Goal: Task Accomplishment & Management: Manage account settings

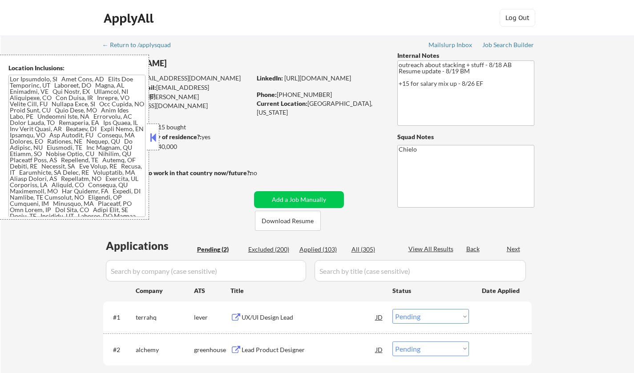
select select ""pending""
drag, startPoint x: 152, startPoint y: 133, endPoint x: 169, endPoint y: 90, distance: 46.3
click at [153, 132] on button at bounding box center [153, 137] width 10 height 13
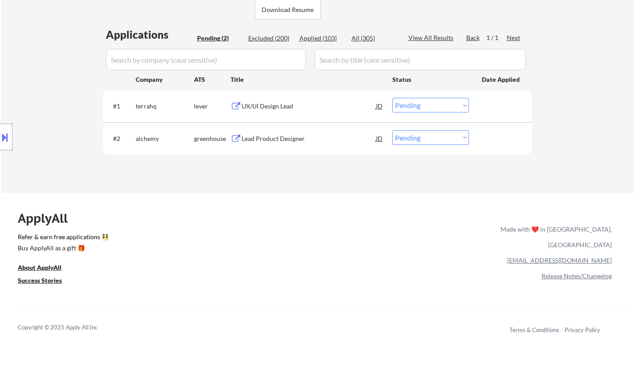
scroll to position [222, 0]
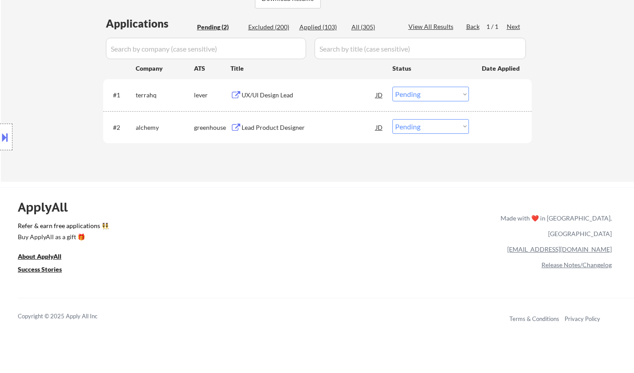
click at [427, 98] on select "Choose an option... Pending Applied Excluded (Questions) Excluded (Expired) Exc…" at bounding box center [430, 94] width 77 height 15
click at [392, 87] on select "Choose an option... Pending Applied Excluded (Questions) Excluded (Expired) Exc…" at bounding box center [430, 94] width 77 height 15
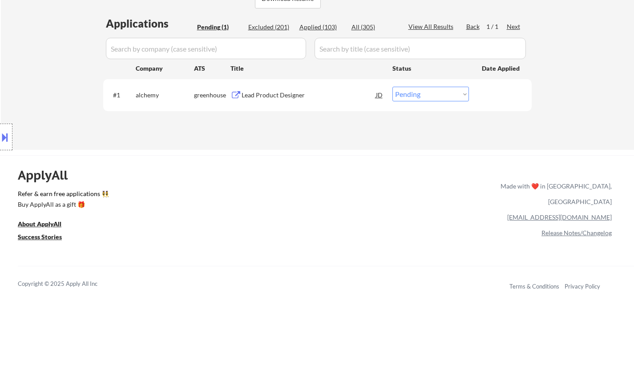
click at [283, 95] on div "Lead Product Designer" at bounding box center [309, 95] width 134 height 9
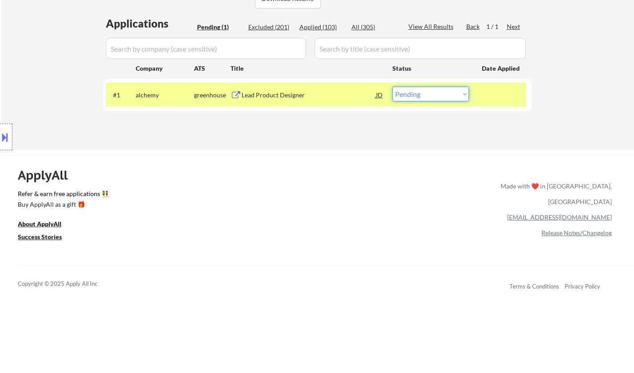
drag, startPoint x: 451, startPoint y: 92, endPoint x: 450, endPoint y: 100, distance: 7.6
click at [450, 93] on select "Choose an option... Pending Applied Excluded (Questions) Excluded (Expired) Exc…" at bounding box center [430, 94] width 77 height 15
click at [447, 88] on select "Choose an option... Pending Applied Excluded (Questions) Excluded (Expired) Exc…" at bounding box center [430, 94] width 77 height 15
select select ""excluded__salary_""
click at [392, 87] on select "Choose an option... Pending Applied Excluded (Questions) Excluded (Expired) Exc…" at bounding box center [430, 94] width 77 height 15
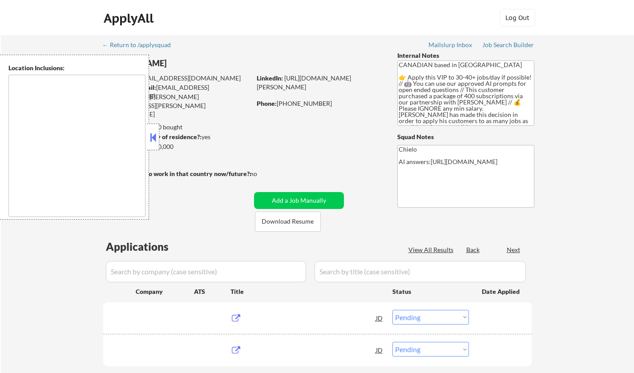
select select ""pending""
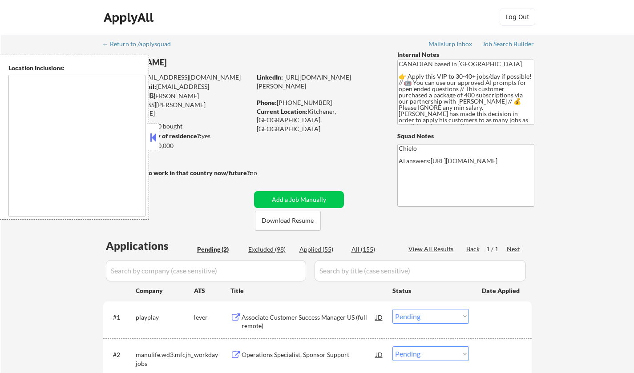
scroll to position [222, 0]
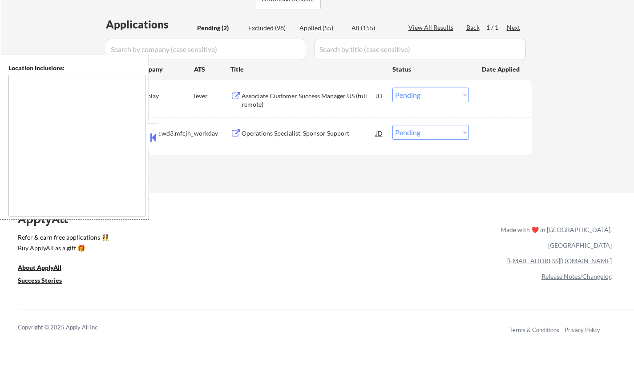
click at [155, 141] on button at bounding box center [153, 137] width 10 height 13
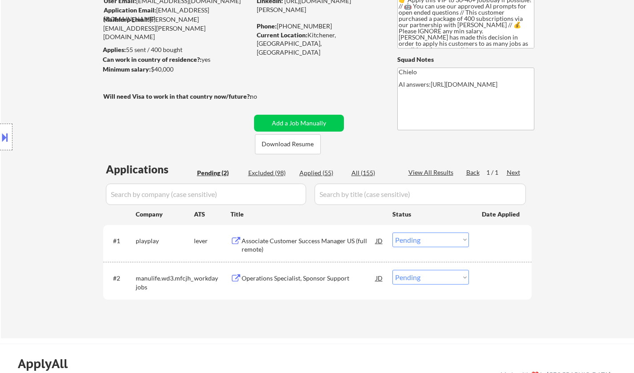
scroll to position [0, 0]
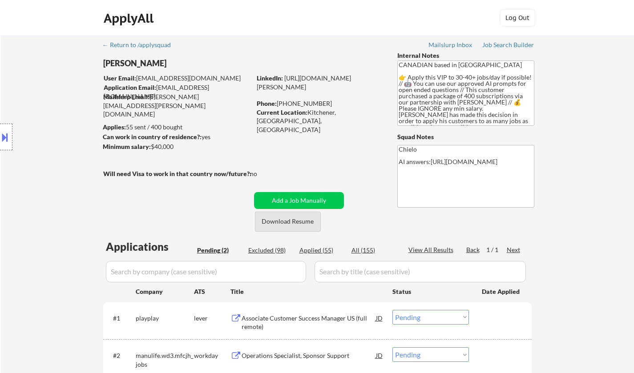
click at [299, 225] on button "Download Resume" at bounding box center [288, 222] width 66 height 20
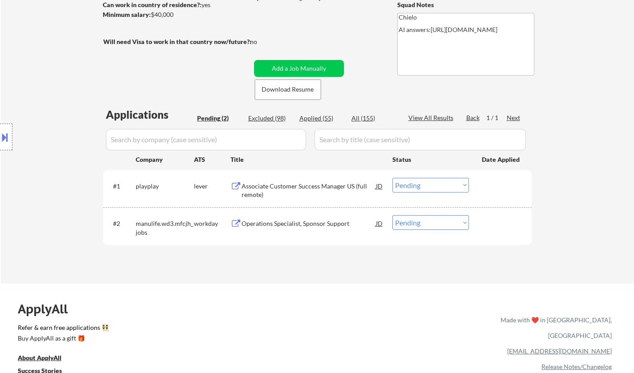
scroll to position [133, 0]
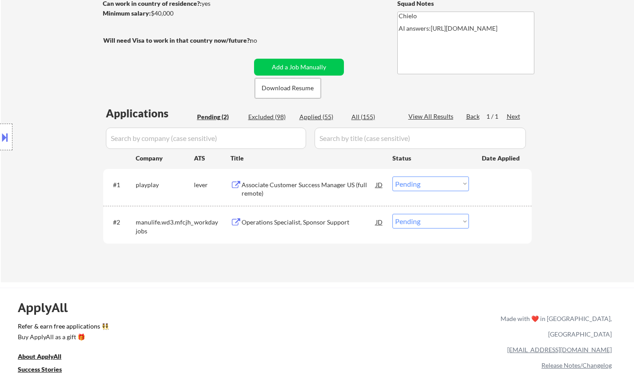
click at [280, 177] on div "Associate Customer Success Manager US (full remote)" at bounding box center [309, 187] width 134 height 21
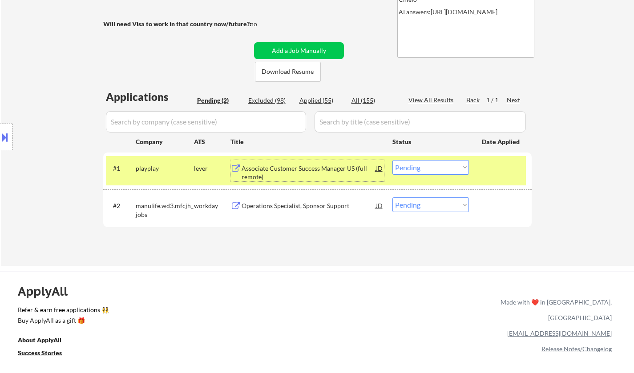
scroll to position [178, 0]
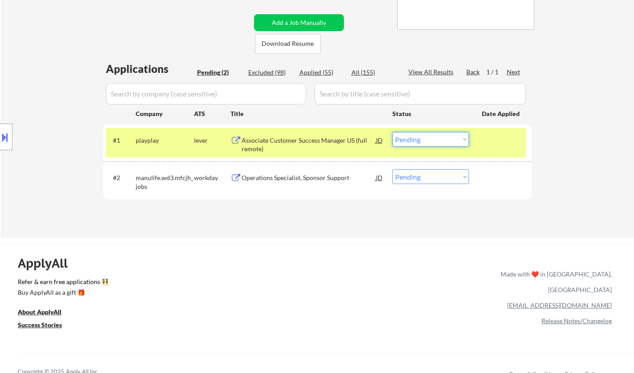
click at [420, 141] on select "Choose an option... Pending Applied Excluded (Questions) Excluded (Expired) Exc…" at bounding box center [430, 139] width 77 height 15
click at [392, 132] on select "Choose an option... Pending Applied Excluded (Questions) Excluded (Expired) Exc…" at bounding box center [430, 139] width 77 height 15
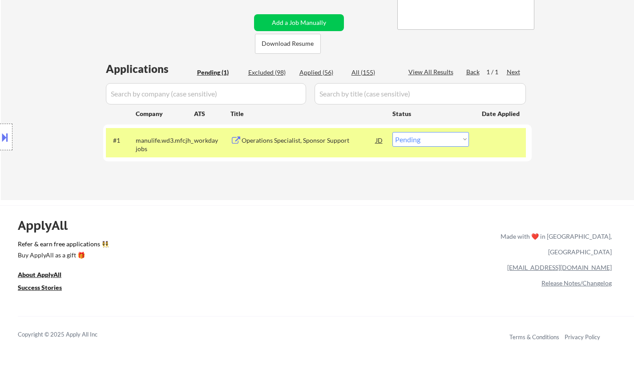
click at [302, 135] on div "Operations Specialist, Sponsor Support" at bounding box center [309, 140] width 134 height 16
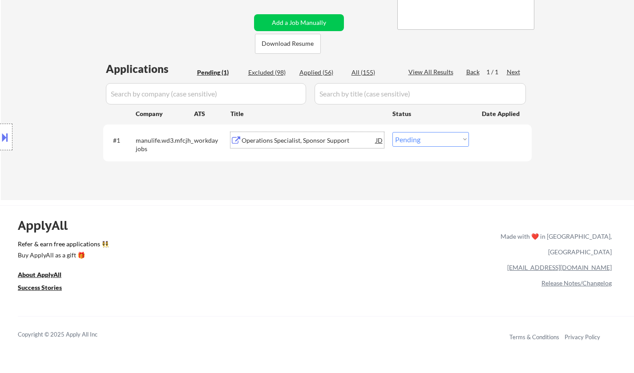
click at [417, 140] on select "Choose an option... Pending Applied Excluded (Questions) Excluded (Expired) Exc…" at bounding box center [430, 139] width 77 height 15
select select ""excluded__bad_match_""
click at [392, 132] on select "Choose an option... Pending Applied Excluded (Questions) Excluded (Expired) Exc…" at bounding box center [430, 139] width 77 height 15
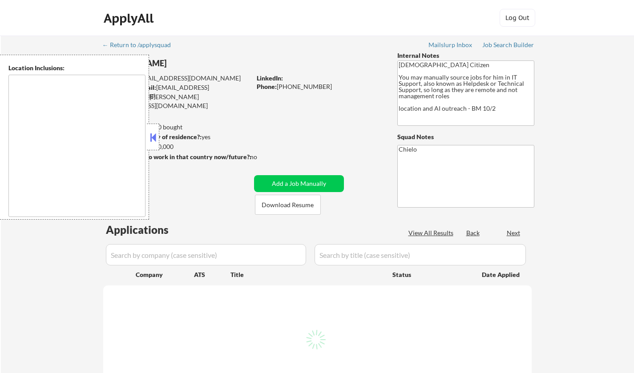
click at [157, 136] on button at bounding box center [153, 137] width 10 height 13
select select ""pending""
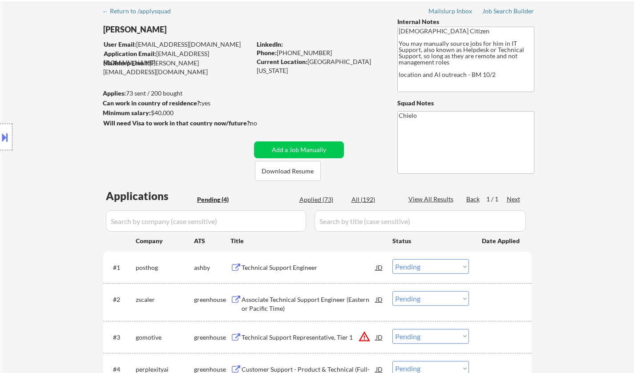
scroll to position [44, 0]
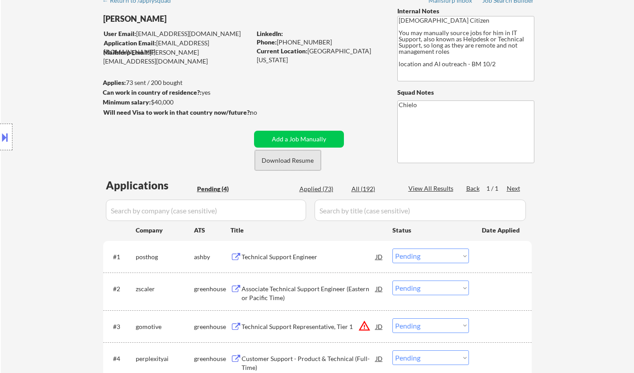
click at [284, 158] on button "Download Resume" at bounding box center [288, 160] width 66 height 20
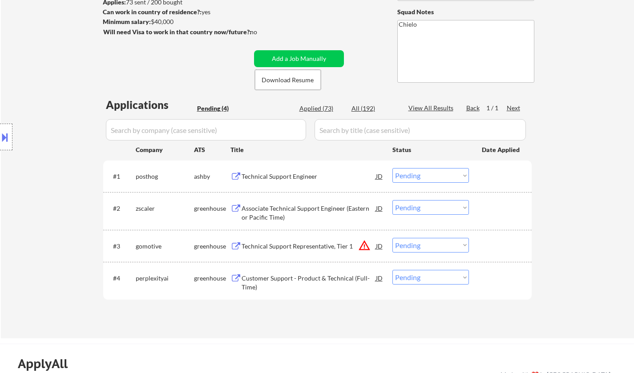
scroll to position [178, 0]
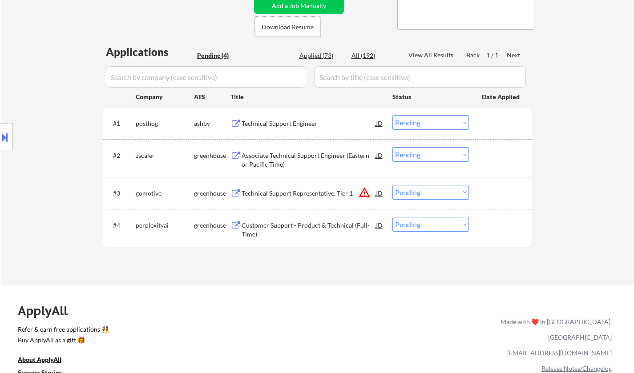
drag, startPoint x: 419, startPoint y: 193, endPoint x: 422, endPoint y: 197, distance: 5.4
click at [419, 192] on select "Choose an option... Pending Applied Excluded (Questions) Excluded (Expired) Exc…" at bounding box center [430, 192] width 77 height 15
click at [392, 185] on select "Choose an option... Pending Applied Excluded (Questions) Excluded (Expired) Exc…" at bounding box center [430, 192] width 77 height 15
click at [278, 125] on div "Technical Support Engineer" at bounding box center [309, 123] width 134 height 9
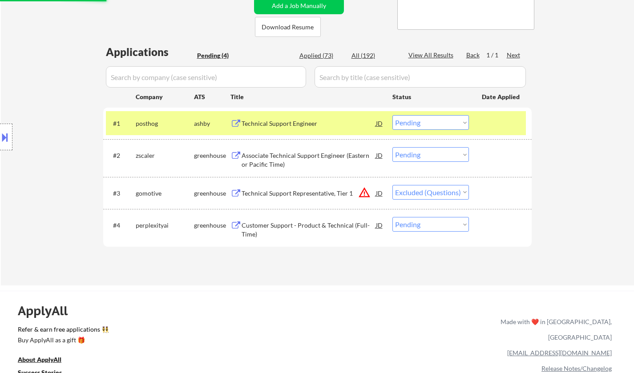
select select ""pending""
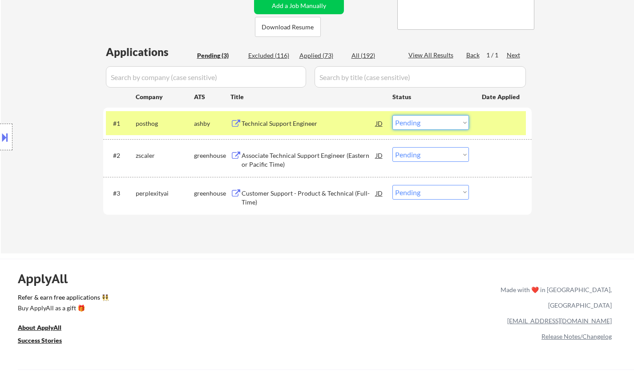
click at [421, 127] on select "Choose an option... Pending Applied Excluded (Questions) Excluded (Expired) Exc…" at bounding box center [430, 122] width 77 height 15
click at [392, 115] on select "Choose an option... Pending Applied Excluded (Questions) Excluded (Expired) Exc…" at bounding box center [430, 122] width 77 height 15
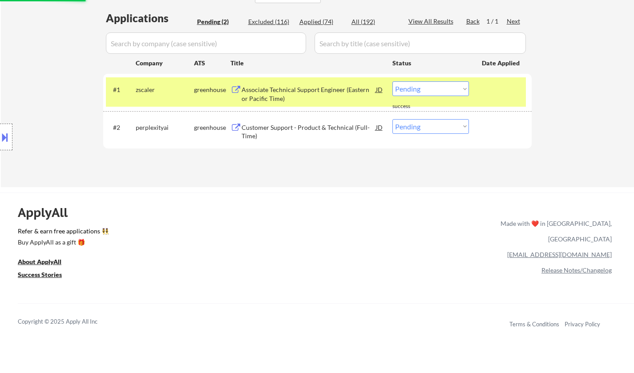
scroll to position [222, 0]
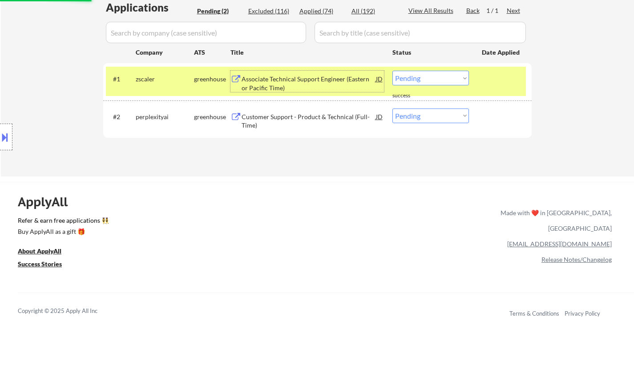
click at [276, 75] on div "Associate Technical Support Engineer (Eastern or Pacific Time)" at bounding box center [309, 83] width 134 height 17
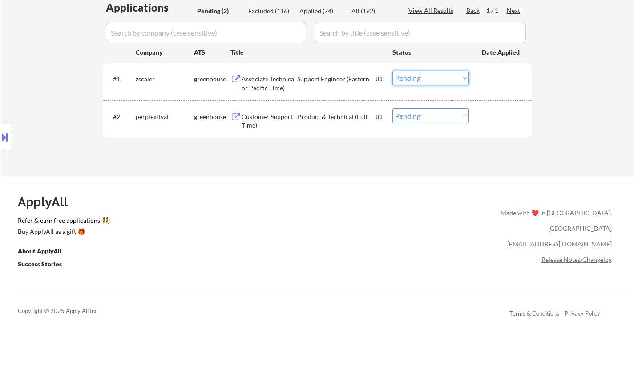
click at [403, 77] on select "Choose an option... Pending Applied Excluded (Questions) Excluded (Expired) Exc…" at bounding box center [430, 78] width 77 height 15
click at [392, 71] on select "Choose an option... Pending Applied Excluded (Questions) Excluded (Expired) Exc…" at bounding box center [430, 78] width 77 height 15
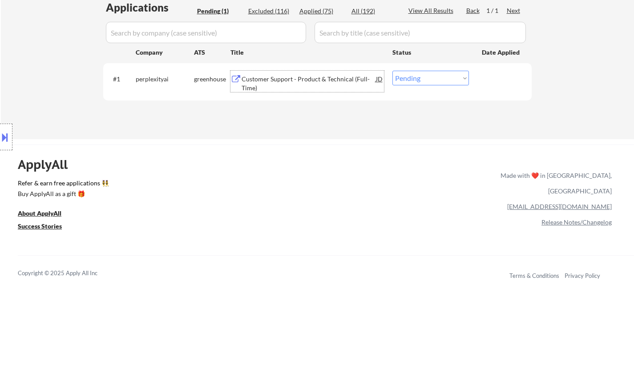
click at [305, 86] on div "Customer Support - Product & Technical (Full-Time)" at bounding box center [309, 83] width 134 height 17
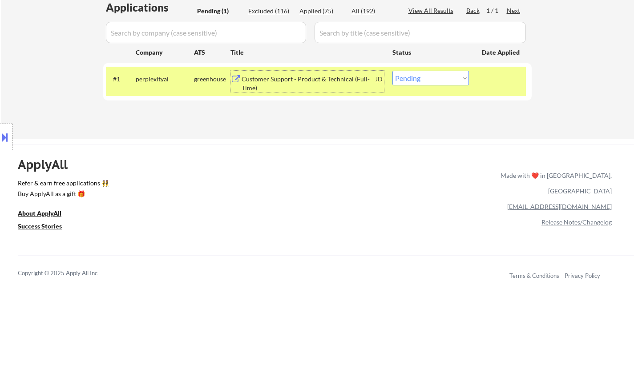
click at [428, 73] on select "Choose an option... Pending Applied Excluded (Questions) Excluded (Expired) Exc…" at bounding box center [430, 78] width 77 height 15
select select ""applied""
click at [392, 71] on select "Choose an option... Pending Applied Excluded (Questions) Excluded (Expired) Exc…" at bounding box center [430, 78] width 77 height 15
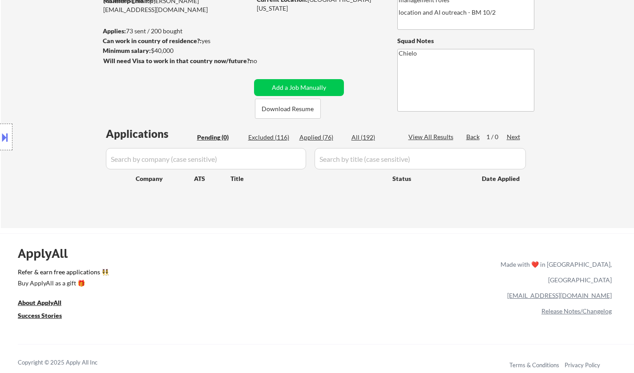
scroll to position [44, 0]
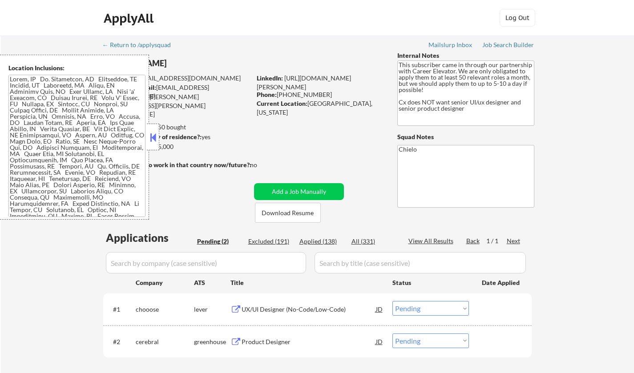
select select ""pending""
click at [156, 136] on button at bounding box center [153, 137] width 10 height 13
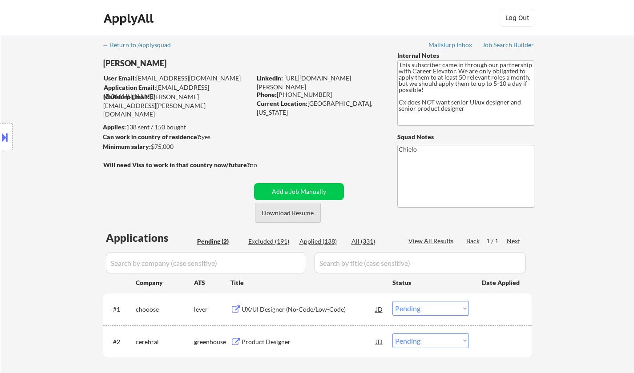
click at [284, 213] on button "Download Resume" at bounding box center [288, 213] width 66 height 20
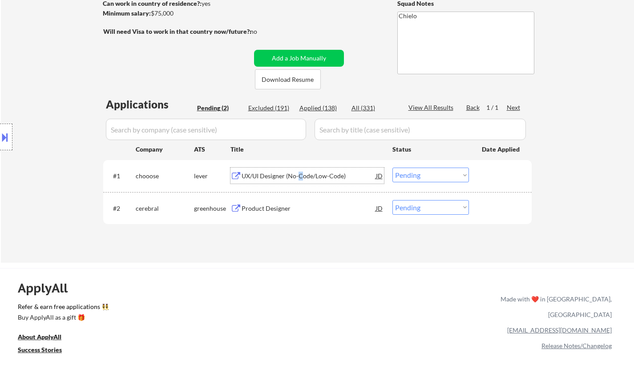
click at [300, 174] on div "UX/UI Designer (No-Code/Low-Code)" at bounding box center [309, 176] width 134 height 9
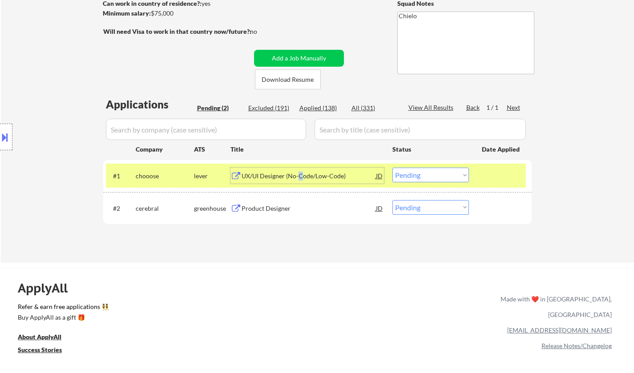
click at [432, 177] on select "Choose an option... Pending Applied Excluded (Questions) Excluded (Expired) Exc…" at bounding box center [430, 175] width 77 height 15
click at [392, 168] on select "Choose an option... Pending Applied Excluded (Questions) Excluded (Expired) Exc…" at bounding box center [430, 175] width 77 height 15
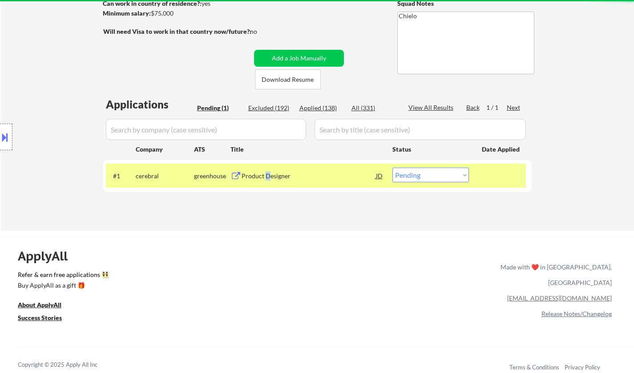
click at [266, 172] on div "Product Designer" at bounding box center [309, 176] width 134 height 9
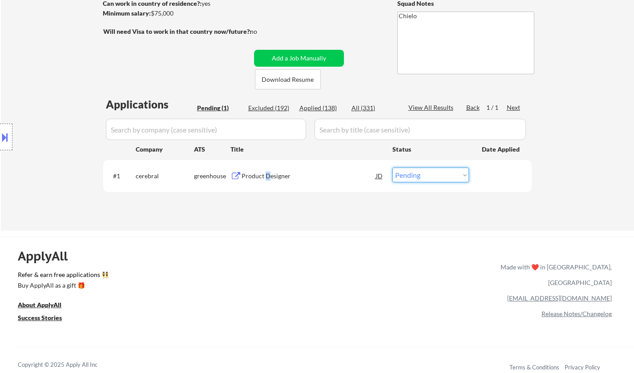
click at [430, 177] on select "Choose an option... Pending Applied Excluded (Questions) Excluded (Expired) Exc…" at bounding box center [430, 175] width 77 height 15
select select ""applied""
click at [392, 168] on select "Choose an option... Pending Applied Excluded (Questions) Excluded (Expired) Exc…" at bounding box center [430, 175] width 77 height 15
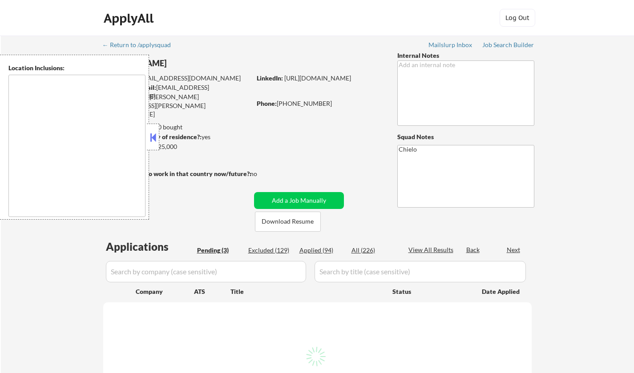
type textarea "remote"
click at [153, 137] on button at bounding box center [153, 137] width 10 height 13
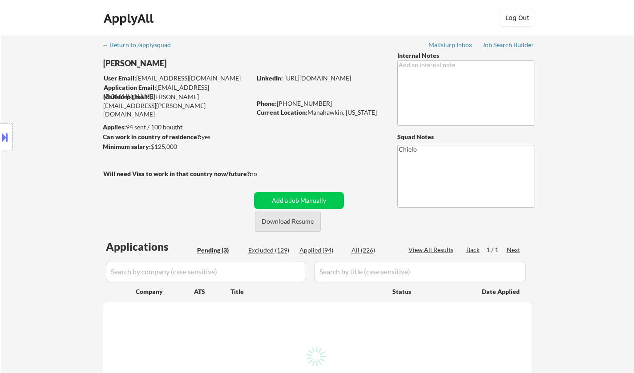
click at [305, 222] on button "Download Resume" at bounding box center [288, 222] width 66 height 20
select select ""pending""
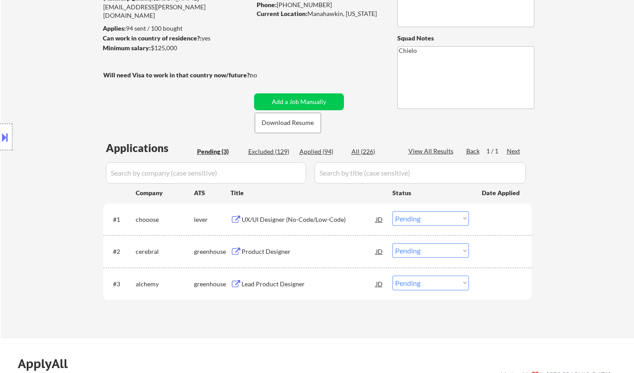
scroll to position [178, 0]
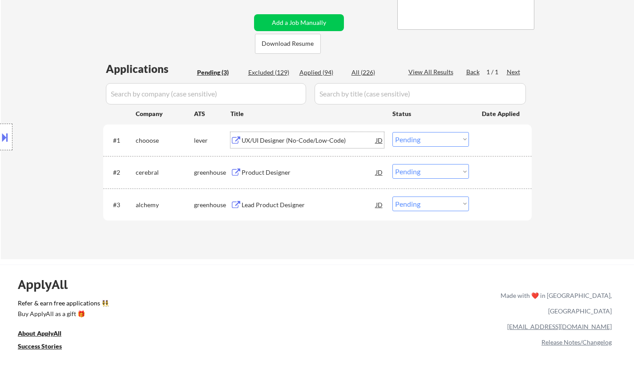
click at [282, 141] on div "UX/UI Designer (No-Code/Low-Code)" at bounding box center [309, 140] width 134 height 9
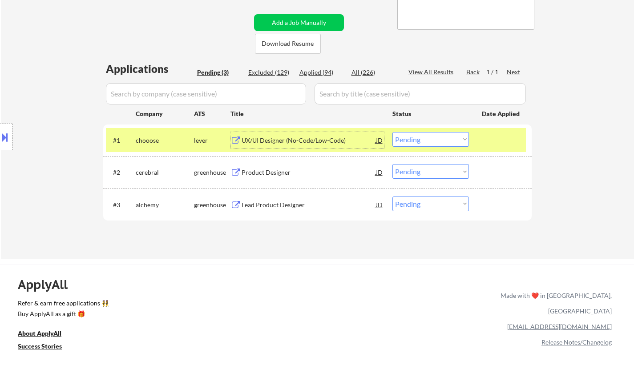
click at [418, 137] on select "Choose an option... Pending Applied Excluded (Questions) Excluded (Expired) Exc…" at bounding box center [430, 139] width 77 height 15
click at [392, 132] on select "Choose an option... Pending Applied Excluded (Questions) Excluded (Expired) Exc…" at bounding box center [430, 139] width 77 height 15
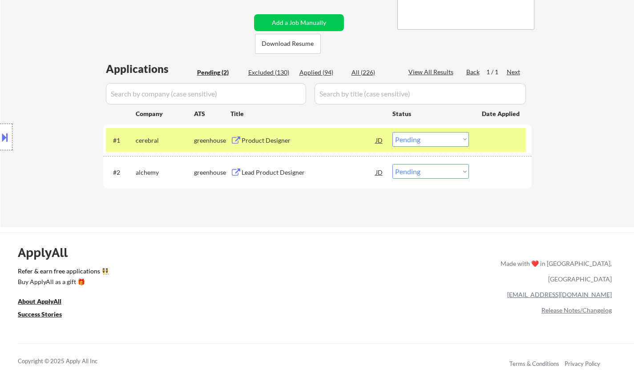
click at [268, 137] on div "Product Designer" at bounding box center [309, 140] width 134 height 9
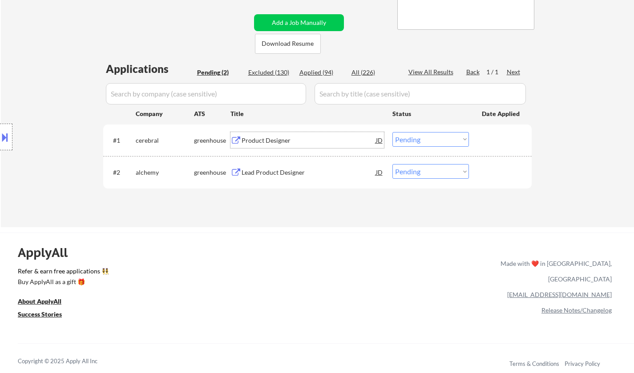
click at [424, 136] on select "Choose an option... Pending Applied Excluded (Questions) Excluded (Expired) Exc…" at bounding box center [430, 139] width 77 height 15
click at [392, 132] on select "Choose an option... Pending Applied Excluded (Questions) Excluded (Expired) Exc…" at bounding box center [430, 139] width 77 height 15
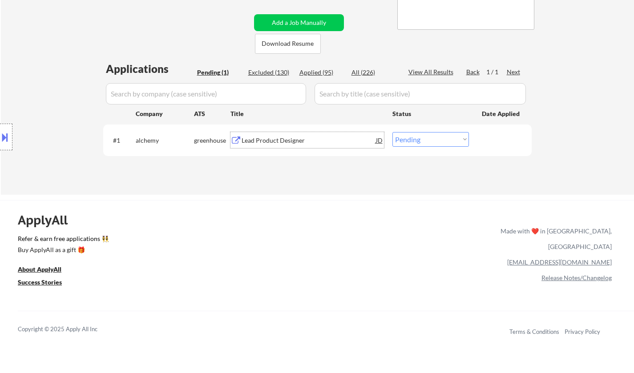
click at [280, 137] on div "Lead Product Designer" at bounding box center [309, 140] width 134 height 9
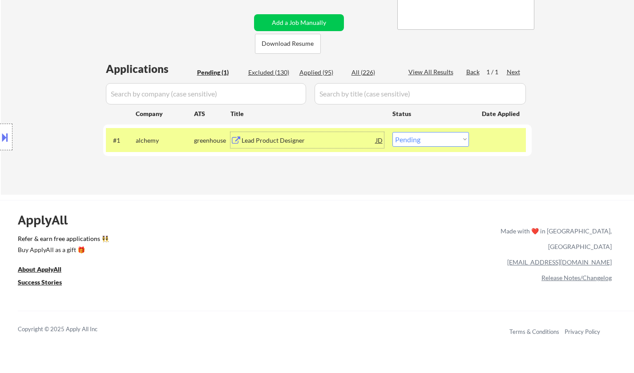
click at [8, 132] on button at bounding box center [5, 137] width 10 height 15
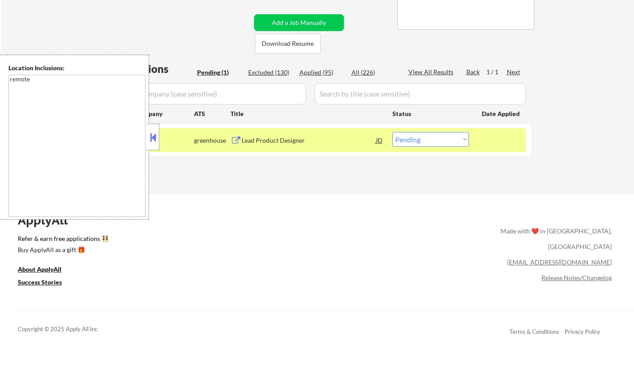
click at [154, 138] on button at bounding box center [153, 137] width 10 height 13
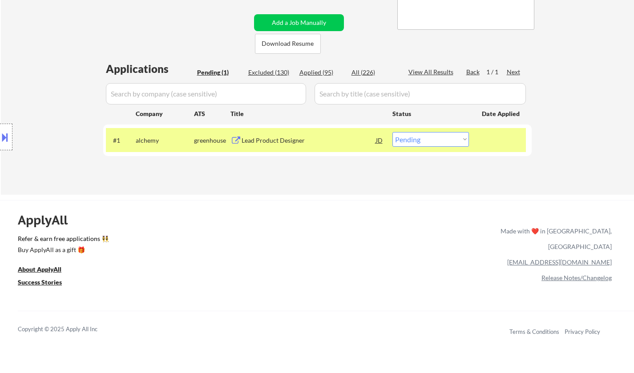
click at [465, 136] on select "Choose an option... Pending Applied Excluded (Questions) Excluded (Expired) Exc…" at bounding box center [430, 139] width 77 height 15
select select ""applied""
click at [392, 132] on select "Choose an option... Pending Applied Excluded (Questions) Excluded (Expired) Exc…" at bounding box center [430, 139] width 77 height 15
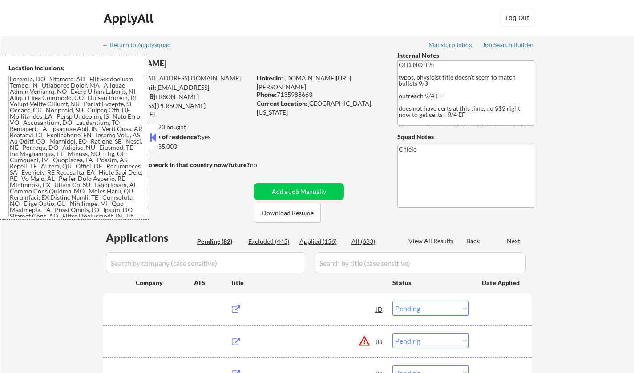
select select ""pending""
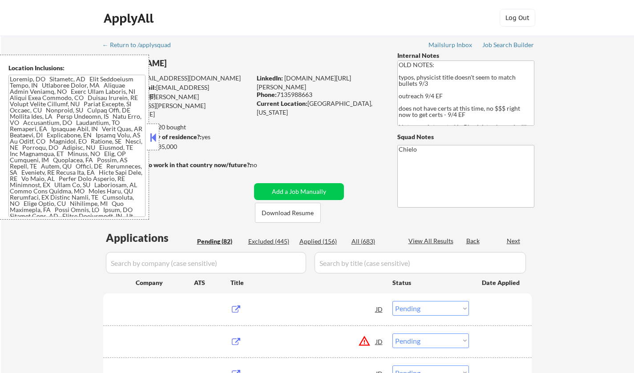
select select ""pending""
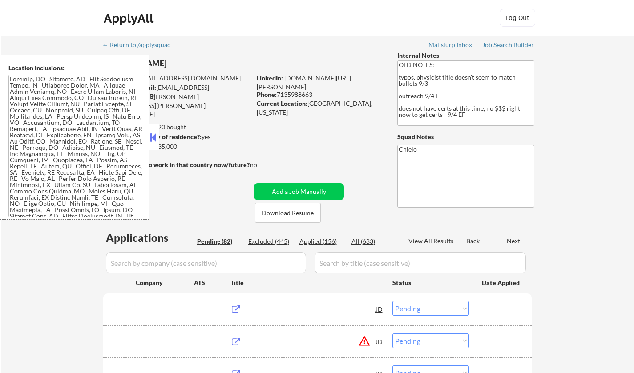
select select ""pending""
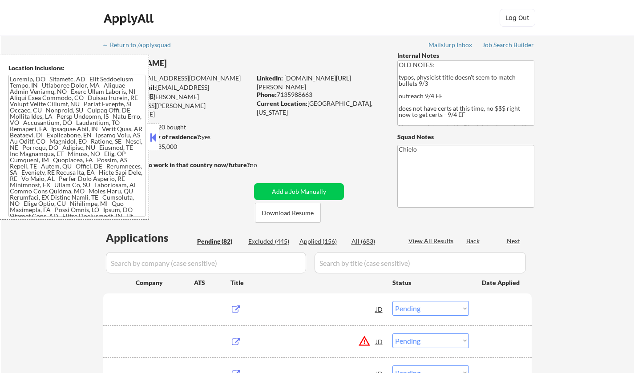
select select ""pending""
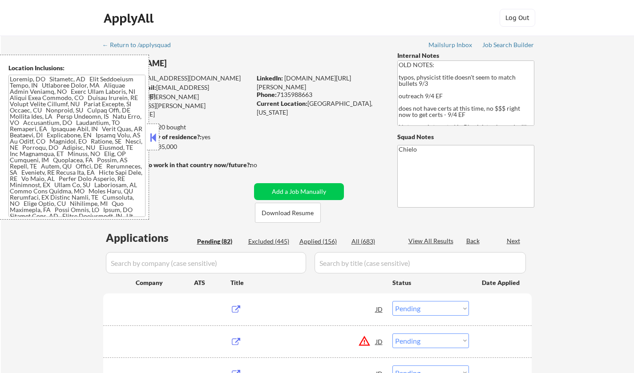
select select ""pending""
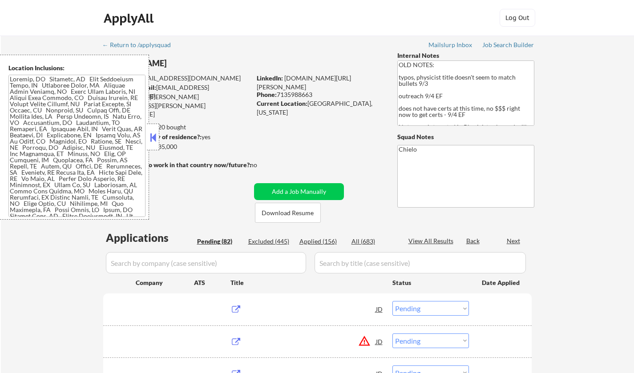
select select ""pending""
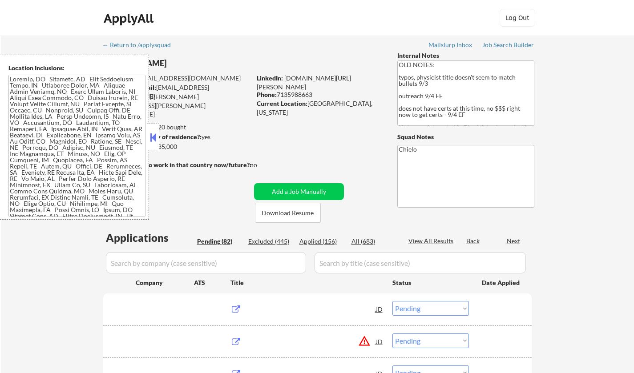
select select ""pending""
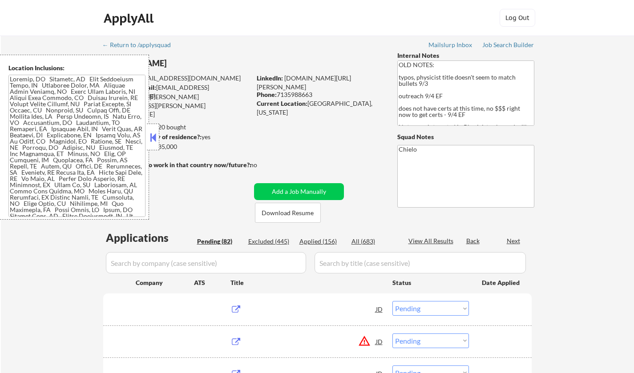
select select ""pending""
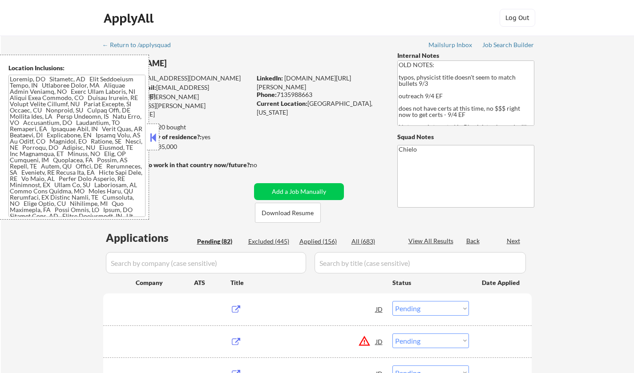
select select ""pending""
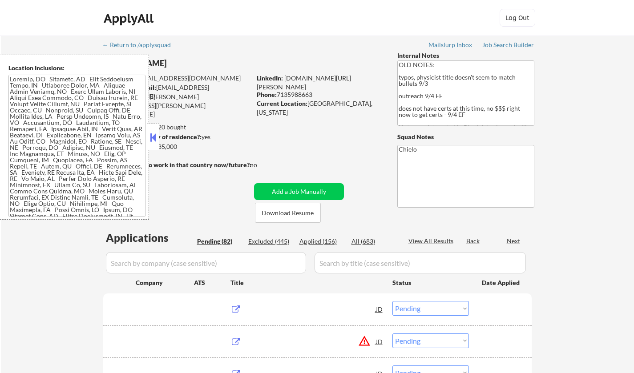
select select ""pending""
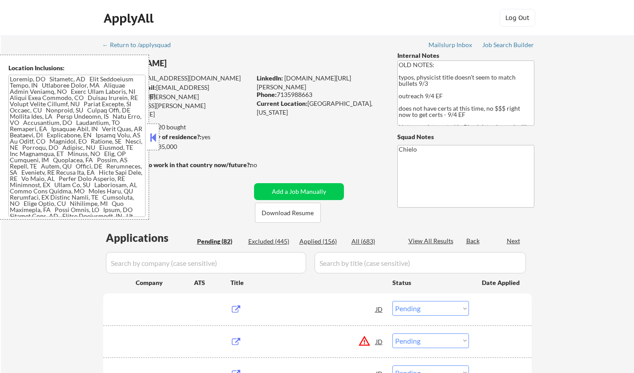
select select ""pending""
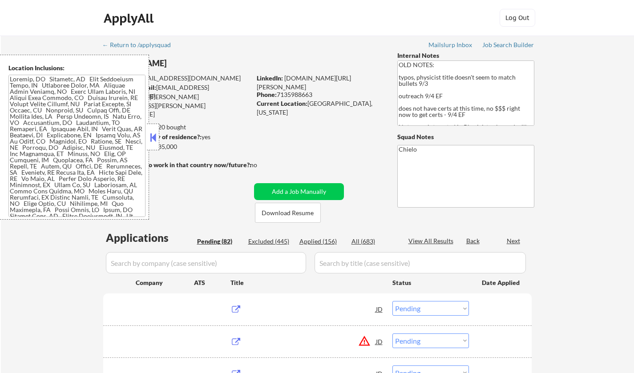
select select ""pending""
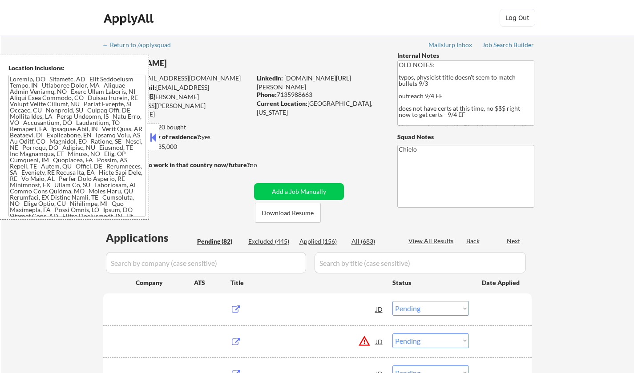
select select ""pending""
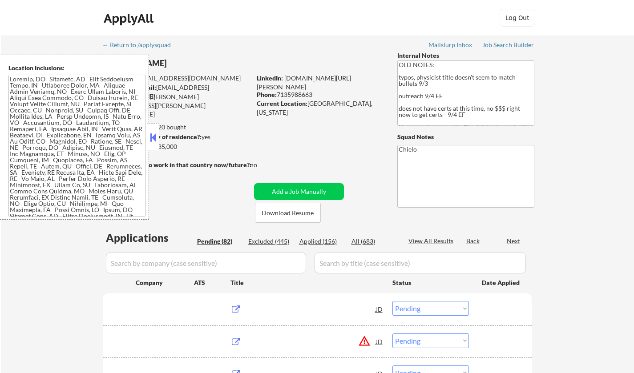
select select ""pending""
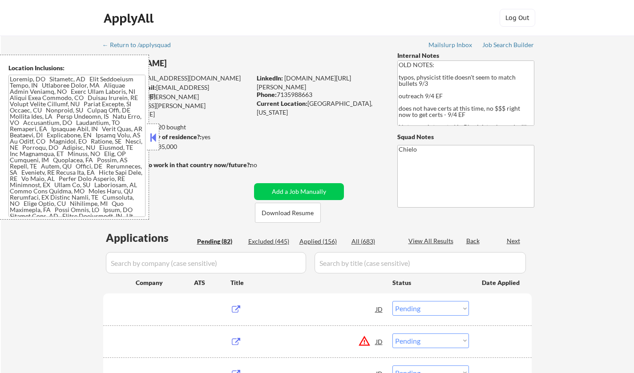
select select ""pending""
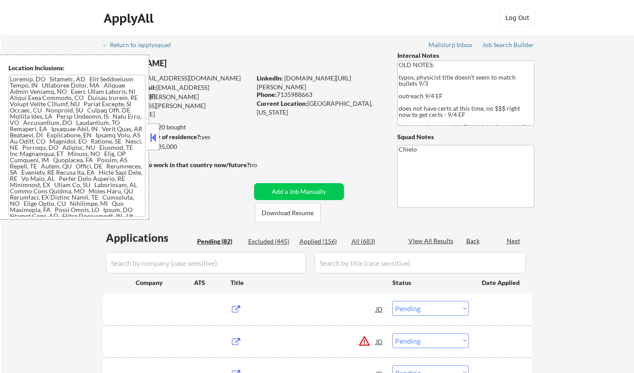
select select ""pending""
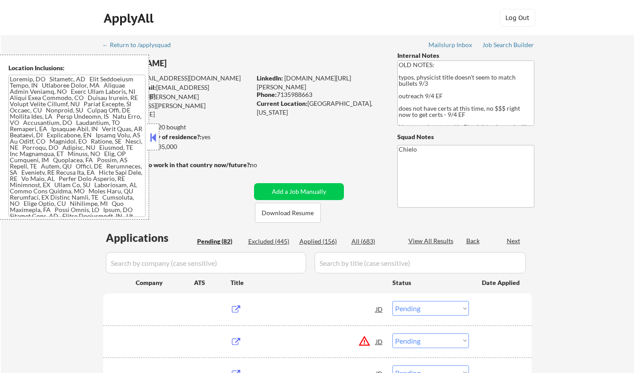
select select ""pending""
click at [155, 142] on button at bounding box center [153, 137] width 10 height 13
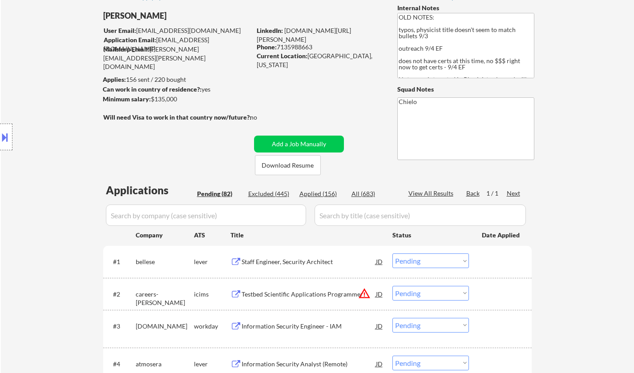
scroll to position [89, 0]
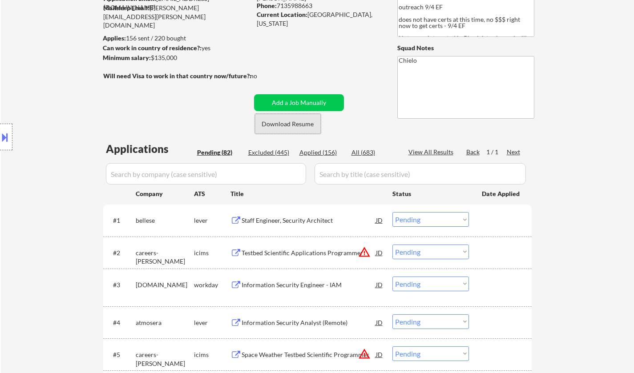
click at [295, 122] on button "Download Resume" at bounding box center [288, 124] width 66 height 20
click at [308, 217] on div "Staff Engineer, Security Architect" at bounding box center [309, 220] width 134 height 9
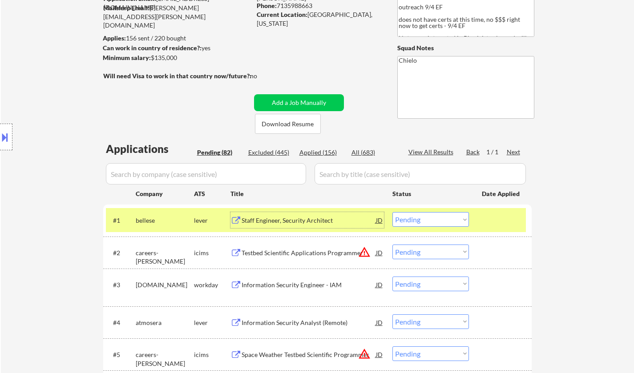
drag, startPoint x: 444, startPoint y: 217, endPoint x: 444, endPoint y: 223, distance: 6.3
click at [444, 217] on select "Choose an option... Pending Applied Excluded (Questions) Excluded (Expired) Exc…" at bounding box center [430, 219] width 77 height 15
click at [392, 212] on select "Choose an option... Pending Applied Excluded (Questions) Excluded (Expired) Exc…" at bounding box center [430, 219] width 77 height 15
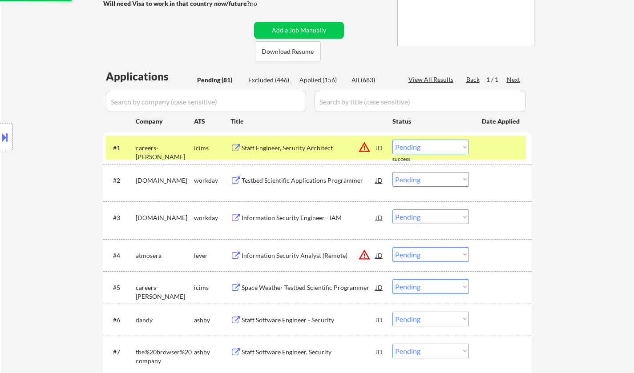
scroll to position [178, 0]
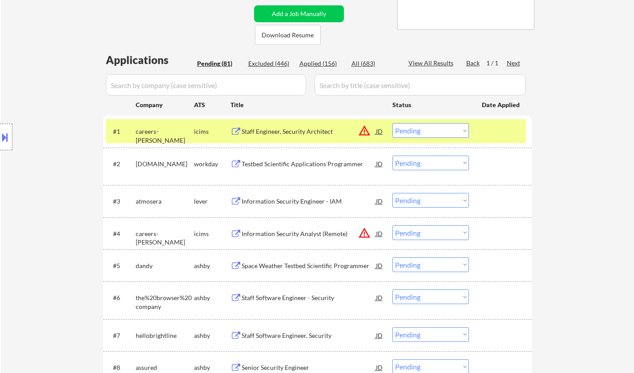
drag, startPoint x: 8, startPoint y: 140, endPoint x: 24, endPoint y: 160, distance: 26.0
click at [7, 140] on button at bounding box center [5, 137] width 10 height 15
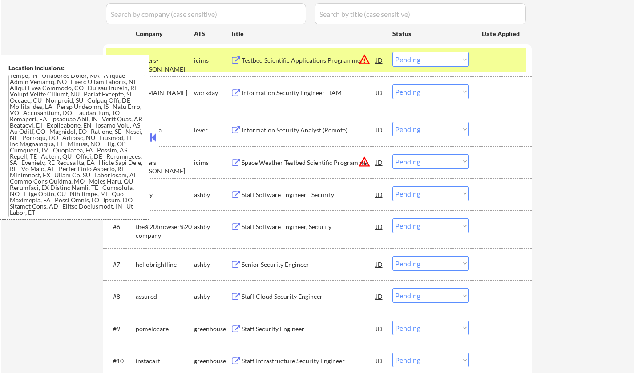
scroll to position [267, 0]
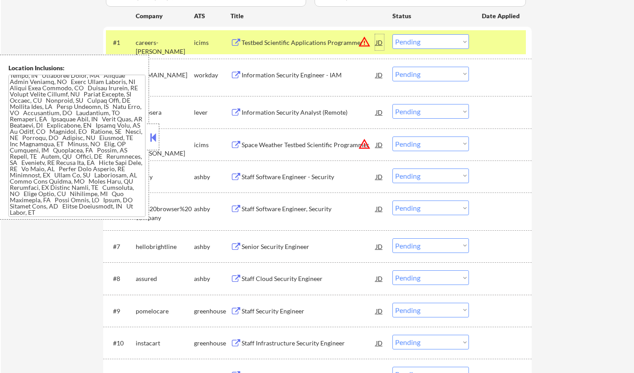
click at [380, 37] on div "JD" at bounding box center [379, 42] width 9 height 16
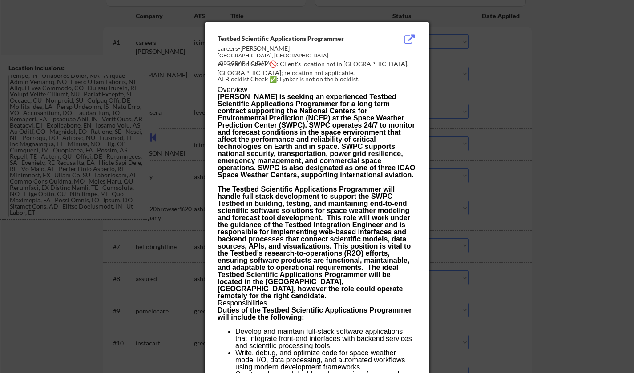
click at [515, 129] on div at bounding box center [317, 186] width 634 height 373
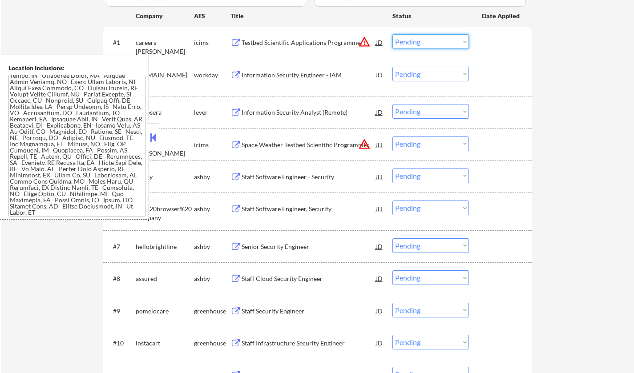
drag, startPoint x: 447, startPoint y: 42, endPoint x: 448, endPoint y: 47, distance: 5.4
click at [447, 42] on select "Choose an option... Pending Applied Excluded (Questions) Excluded (Expired) Exc…" at bounding box center [430, 41] width 77 height 15
select select ""excluded__location_""
click at [392, 34] on select "Choose an option... Pending Applied Excluded (Questions) Excluded (Expired) Exc…" at bounding box center [430, 41] width 77 height 15
click at [151, 140] on button at bounding box center [153, 137] width 10 height 13
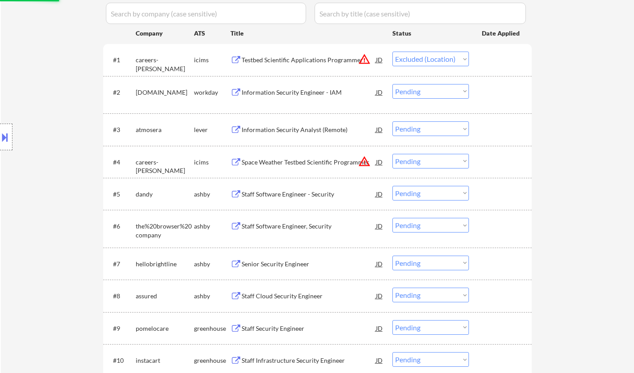
scroll to position [178, 0]
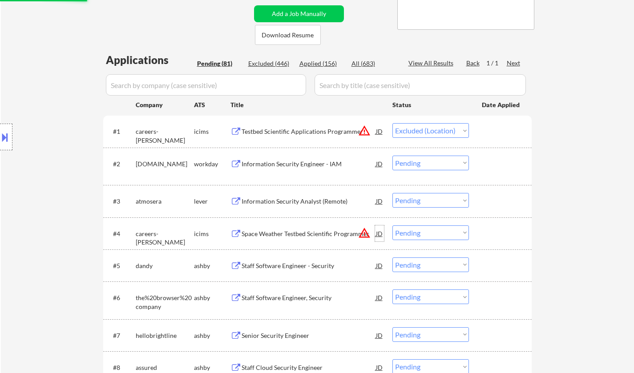
click at [378, 232] on div "JD" at bounding box center [379, 234] width 9 height 16
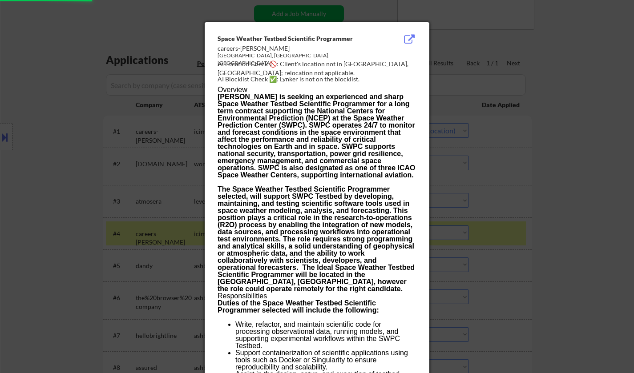
click at [606, 252] on div at bounding box center [317, 186] width 634 height 373
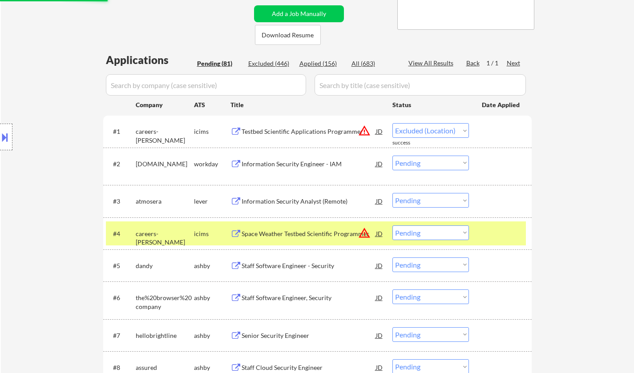
click at [423, 234] on select "Choose an option... Pending Applied Excluded (Questions) Excluded (Expired) Exc…" at bounding box center [430, 233] width 77 height 15
select select ""excluded__location_""
click at [392, 226] on select "Choose an option... Pending Applied Excluded (Questions) Excluded (Expired) Exc…" at bounding box center [430, 233] width 77 height 15
select select ""pending""
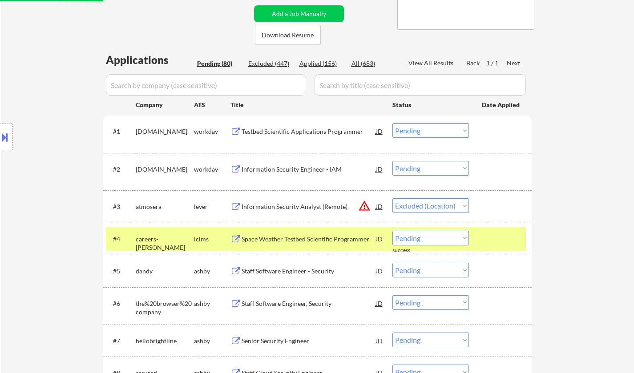
select select ""pending""
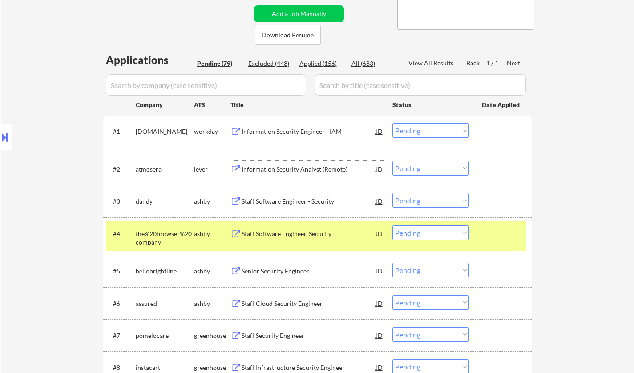
click at [263, 171] on div "Information Security Analyst (Remote)" at bounding box center [309, 169] width 134 height 9
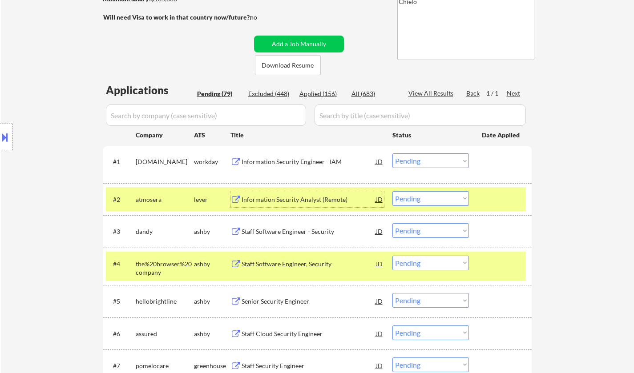
scroll to position [267, 0]
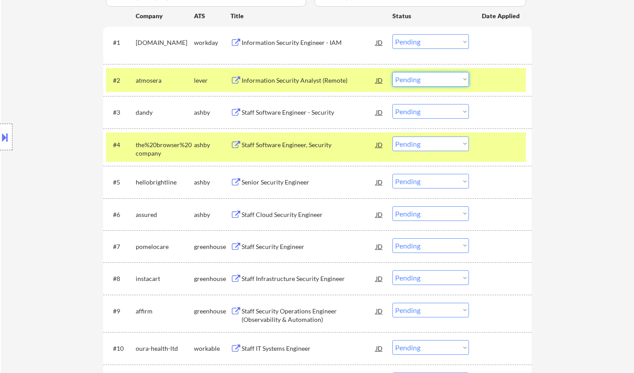
drag, startPoint x: 420, startPoint y: 77, endPoint x: 421, endPoint y: 85, distance: 7.7
click at [420, 77] on select "Choose an option... Pending Applied Excluded (Questions) Excluded (Expired) Exc…" at bounding box center [430, 79] width 77 height 15
click at [422, 78] on select "Choose an option... Pending Applied Excluded (Questions) Excluded (Expired) Exc…" at bounding box center [430, 79] width 77 height 15
click at [392, 72] on select "Choose an option... Pending Applied Excluded (Questions) Excluded (Expired) Exc…" at bounding box center [430, 79] width 77 height 15
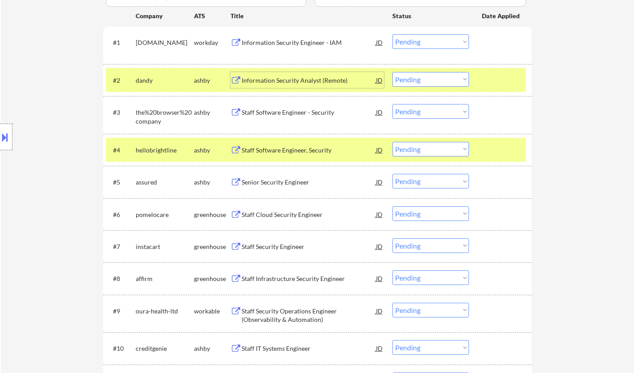
click at [277, 79] on div "Information Security Analyst (Remote)" at bounding box center [309, 80] width 134 height 9
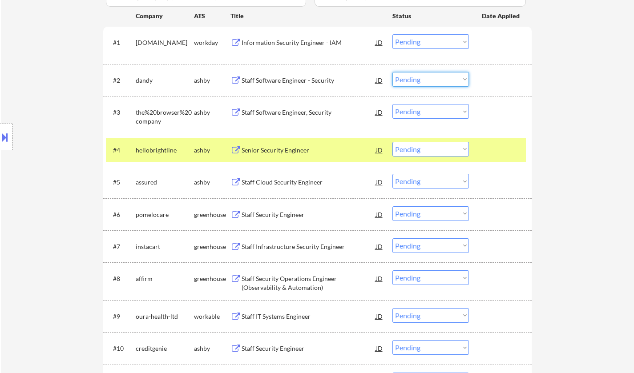
drag, startPoint x: 421, startPoint y: 78, endPoint x: 428, endPoint y: 86, distance: 10.4
click at [421, 78] on select "Choose an option... Pending Applied Excluded (Questions) Excluded (Expired) Exc…" at bounding box center [430, 79] width 77 height 15
click at [392, 72] on select "Choose an option... Pending Applied Excluded (Questions) Excluded (Expired) Exc…" at bounding box center [430, 79] width 77 height 15
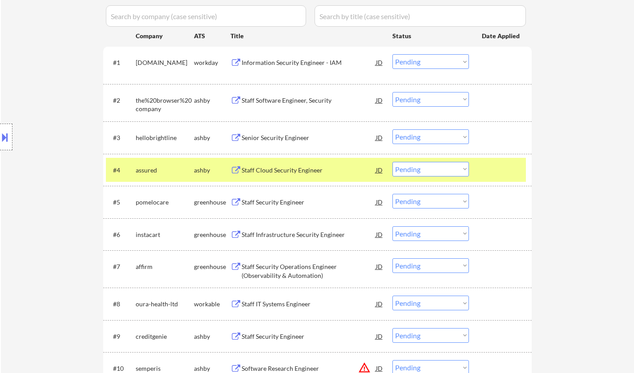
scroll to position [222, 0]
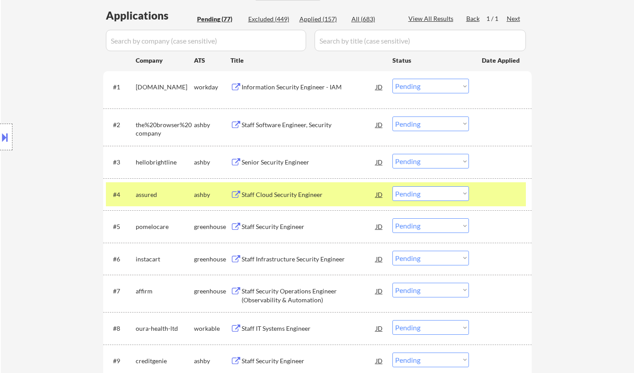
click at [296, 121] on div "Staff Software Engineer, Security" at bounding box center [309, 125] width 134 height 9
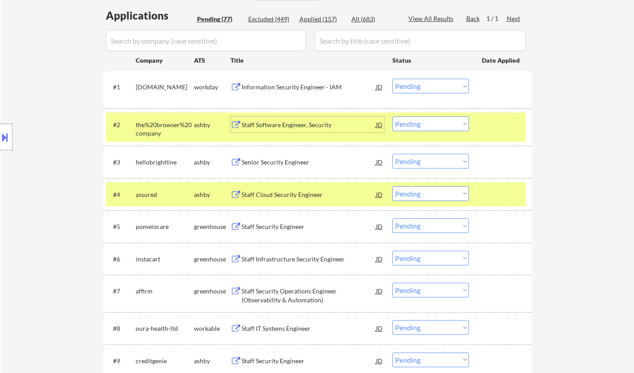
click at [451, 125] on select "Choose an option... Pending Applied Excluded (Questions) Excluded (Expired) Exc…" at bounding box center [430, 124] width 77 height 15
click at [392, 117] on select "Choose an option... Pending Applied Excluded (Questions) Excluded (Expired) Exc…" at bounding box center [430, 124] width 77 height 15
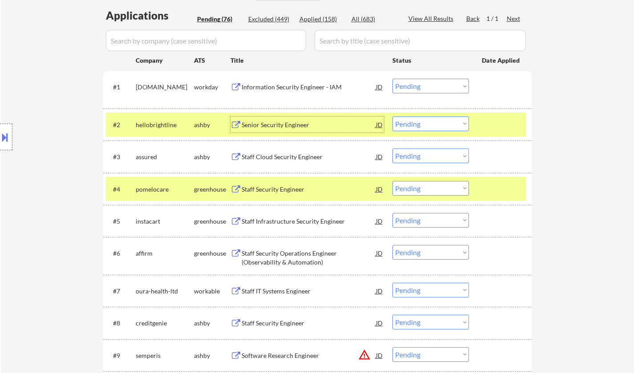
click at [273, 124] on div "Senior Security Engineer" at bounding box center [309, 125] width 134 height 9
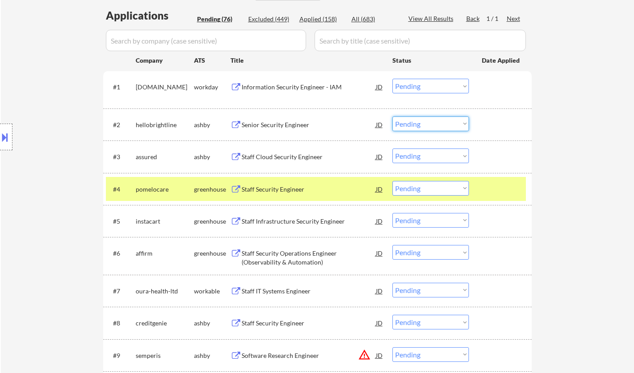
click at [443, 127] on select "Choose an option... Pending Applied Excluded (Questions) Excluded (Expired) Exc…" at bounding box center [430, 124] width 77 height 15
click at [392, 117] on select "Choose an option... Pending Applied Excluded (Questions) Excluded (Expired) Exc…" at bounding box center [430, 124] width 77 height 15
select select ""pending""
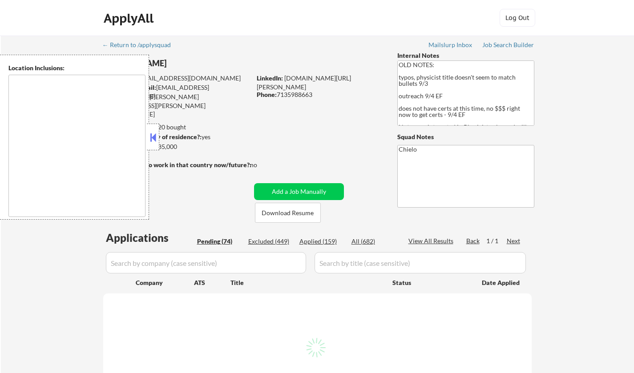
type textarea "[GEOGRAPHIC_DATA], [GEOGRAPHIC_DATA] [GEOGRAPHIC_DATA], [GEOGRAPHIC_DATA] [GEOG…"
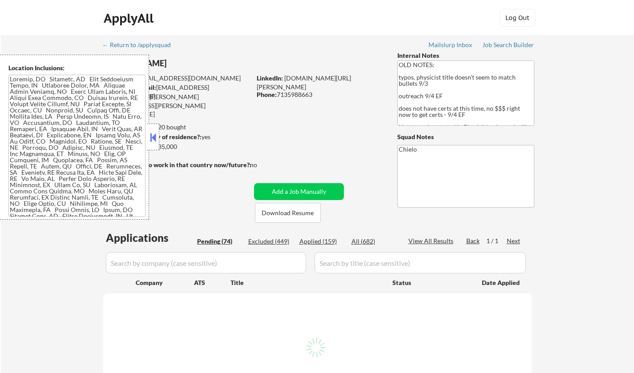
click at [153, 133] on button at bounding box center [153, 137] width 10 height 13
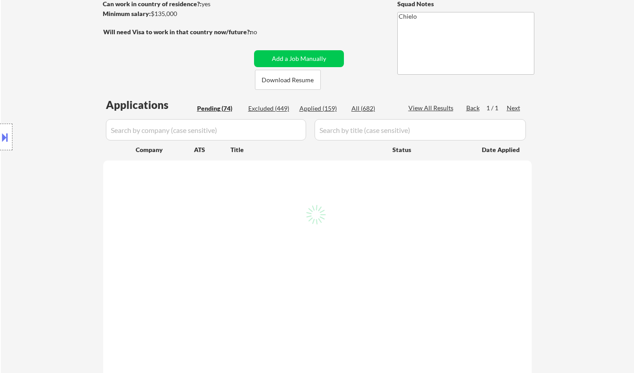
scroll to position [133, 0]
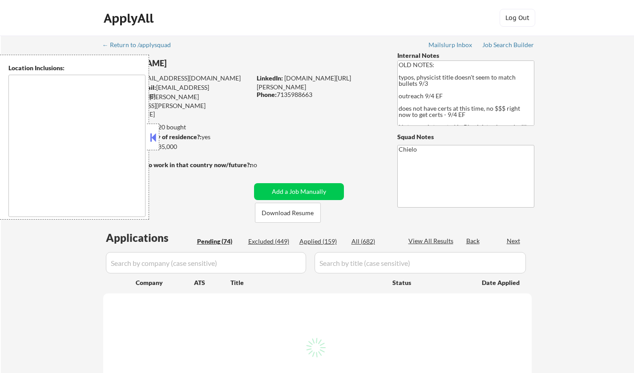
type textarea "[GEOGRAPHIC_DATA], [GEOGRAPHIC_DATA] [GEOGRAPHIC_DATA], [GEOGRAPHIC_DATA] [GEOG…"
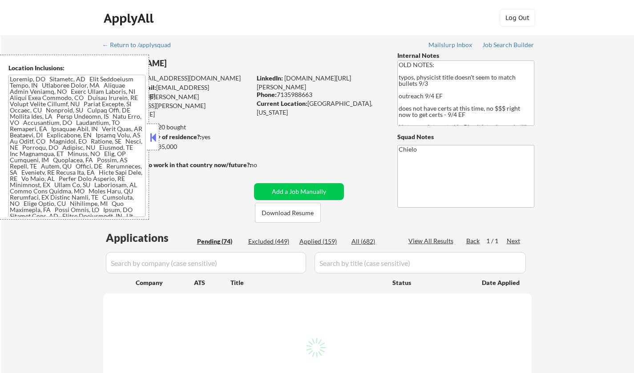
drag, startPoint x: 155, startPoint y: 138, endPoint x: 156, endPoint y: 113, distance: 24.9
click at [155, 132] on button at bounding box center [153, 137] width 10 height 13
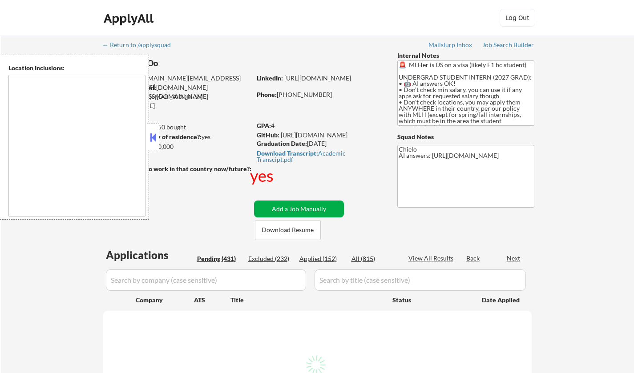
type textarea "country:[GEOGRAPHIC_DATA]"
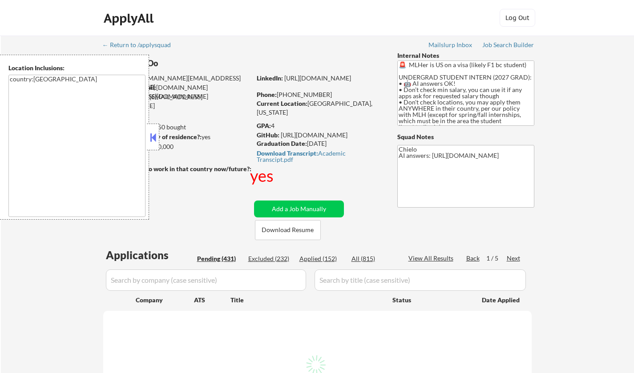
click at [151, 136] on button at bounding box center [153, 137] width 10 height 13
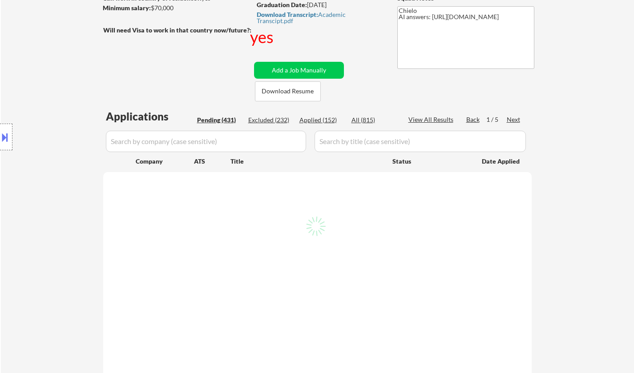
scroll to position [267, 0]
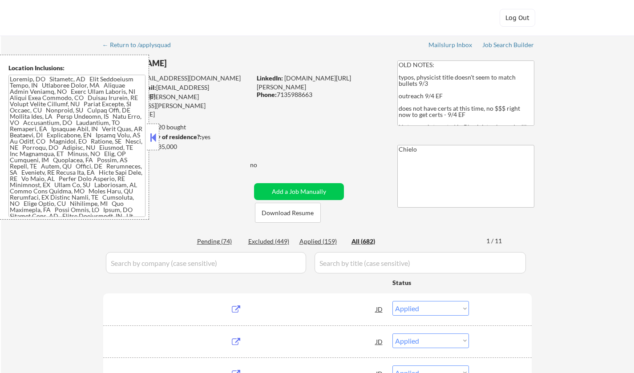
select select ""applied""
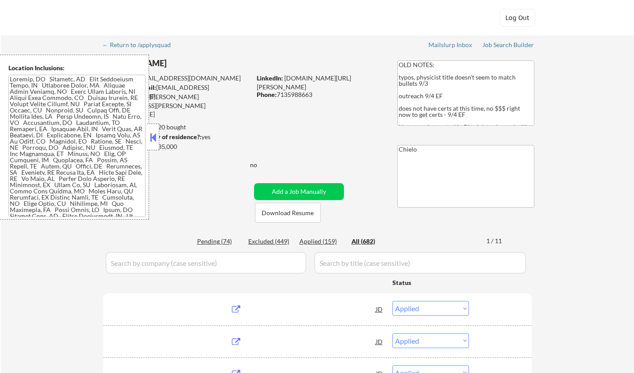
select select ""applied""
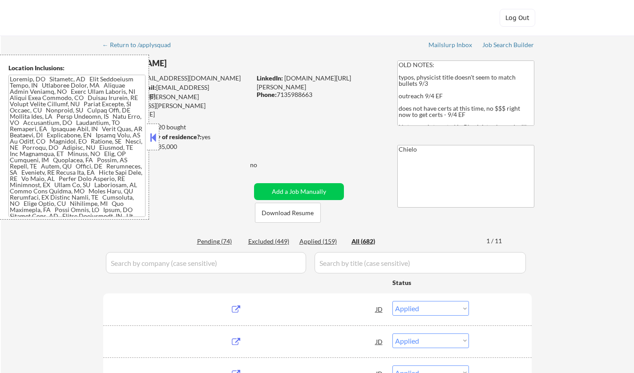
select select ""applied""
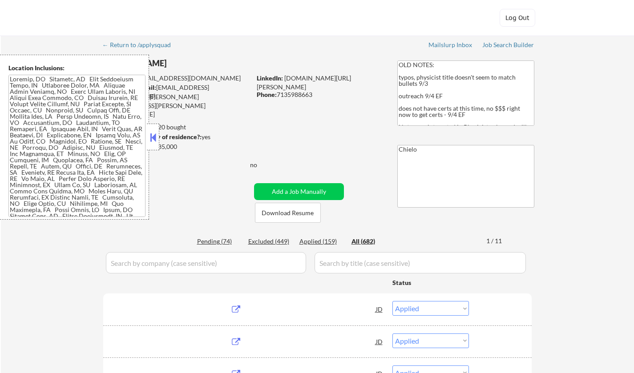
select select ""applied""
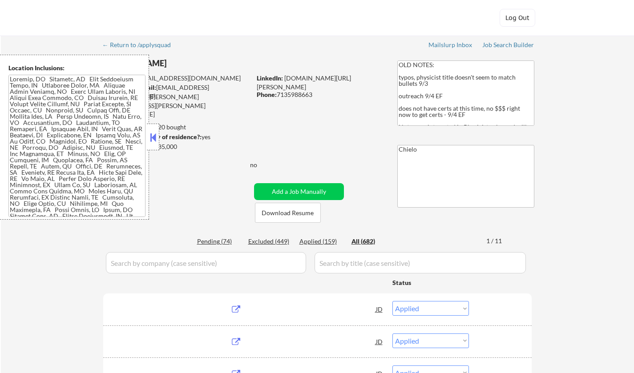
select select ""applied""
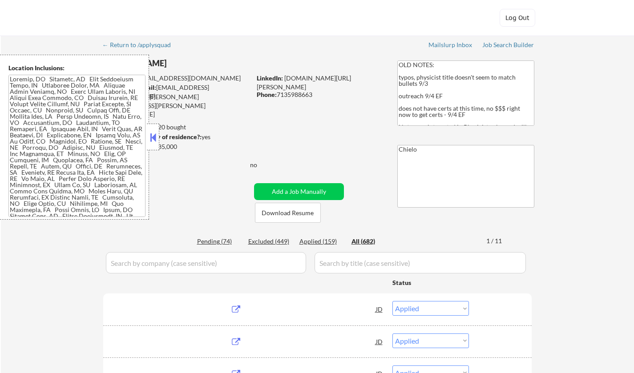
select select ""applied""
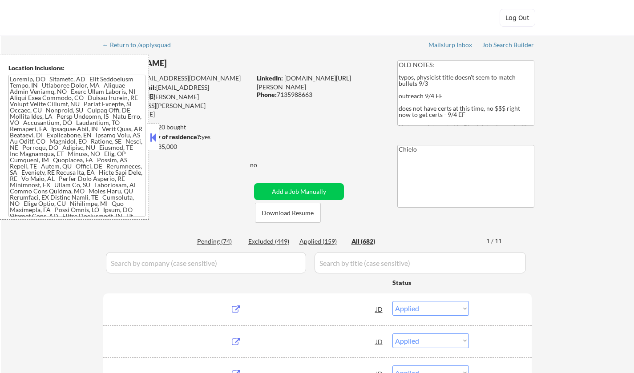
select select ""applied""
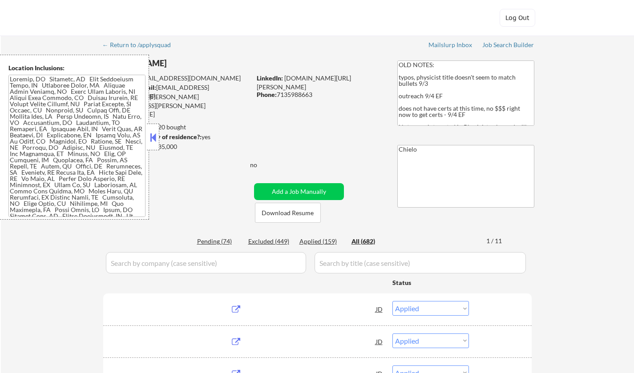
select select ""applied""
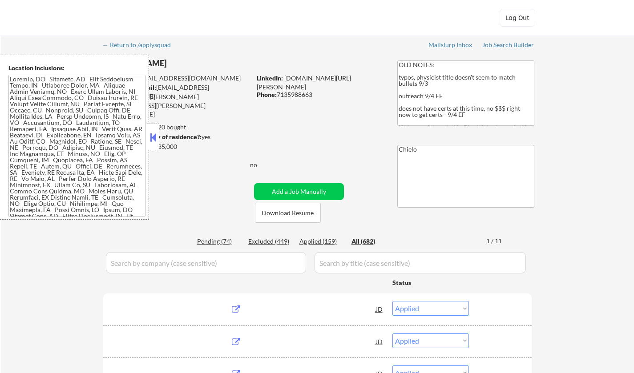
select select ""applied""
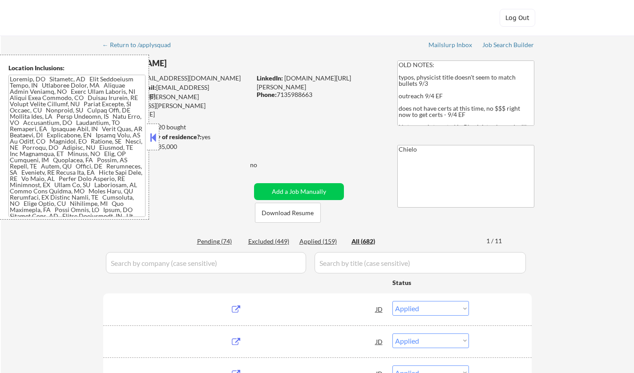
select select ""applied""
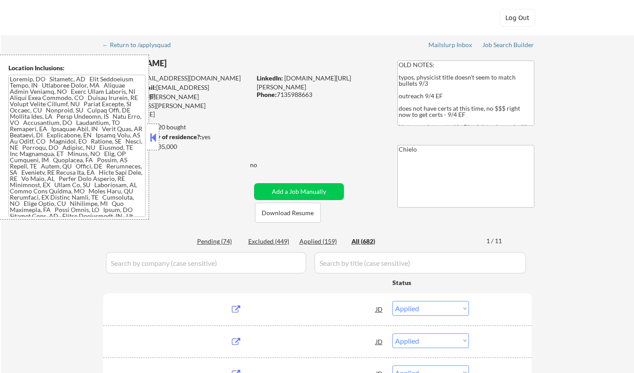
select select ""applied""
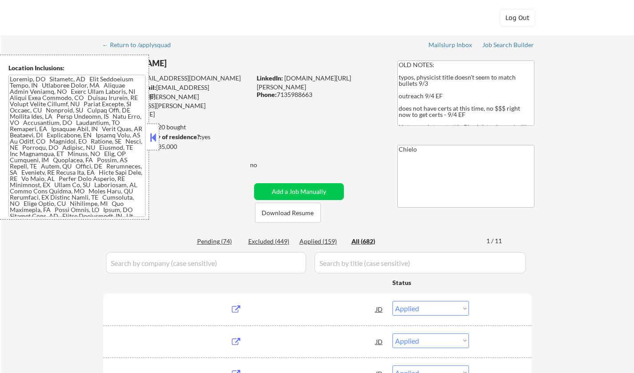
select select ""applied""
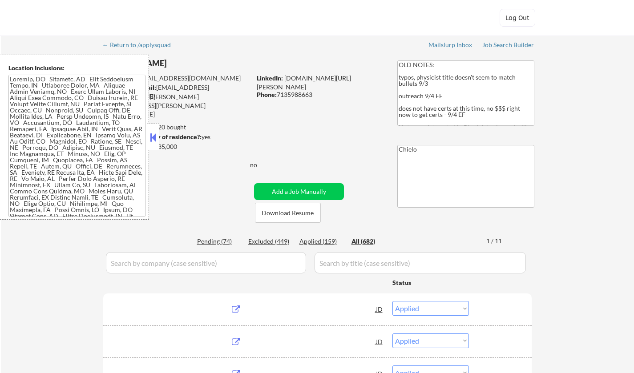
select select ""applied""
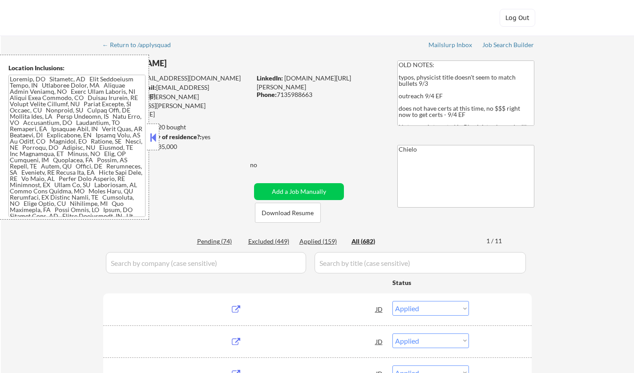
select select ""applied""
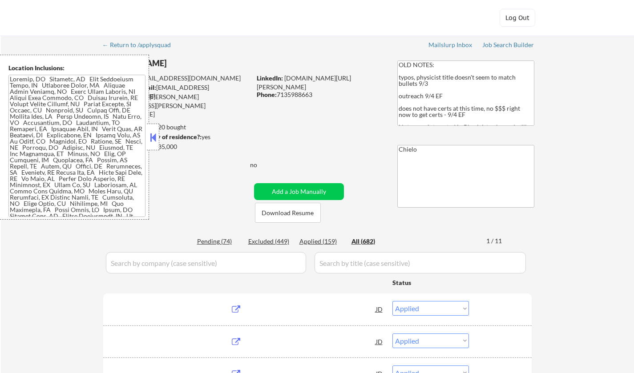
select select ""applied""
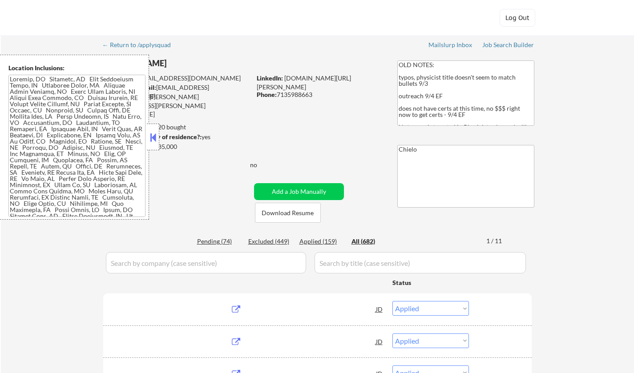
select select ""applied""
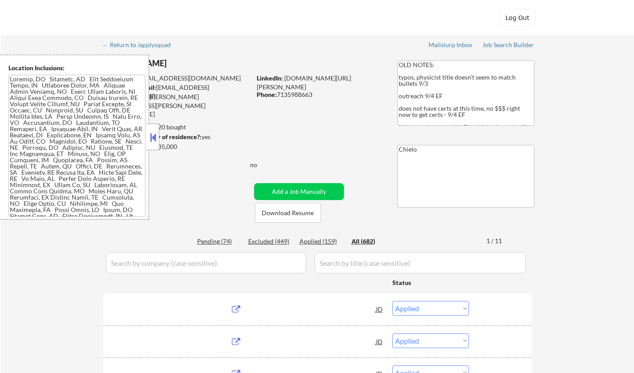
select select ""applied""
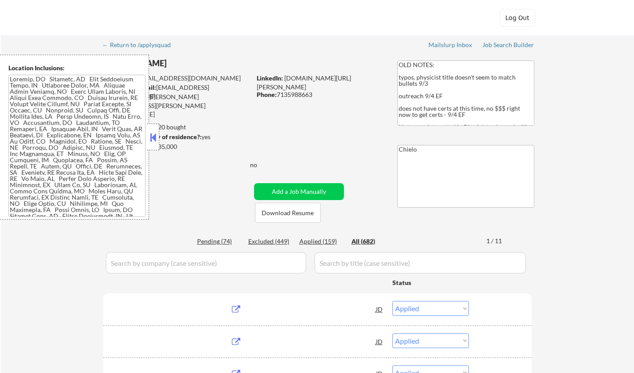
select select ""applied""
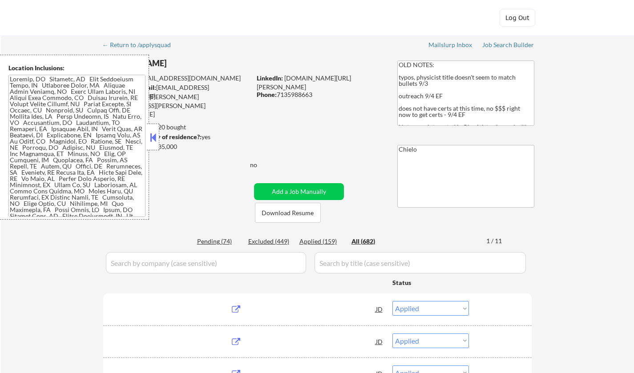
select select ""applied""
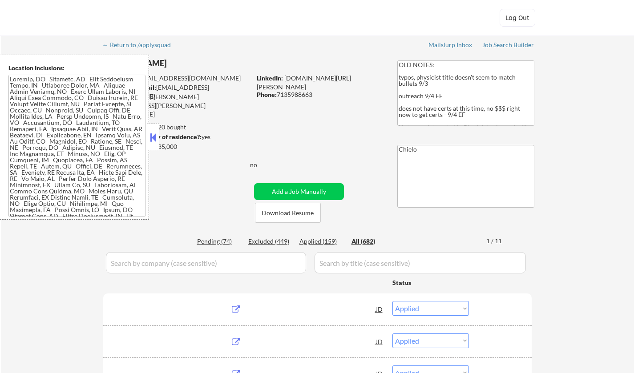
select select ""applied""
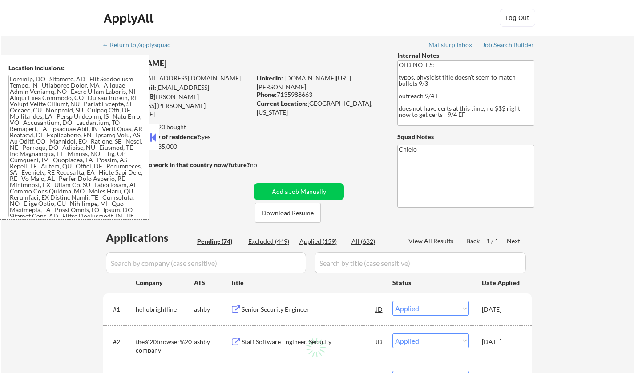
select select ""pending""
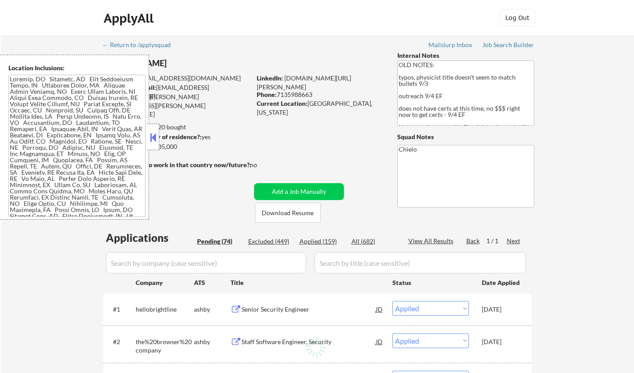
select select ""pending""
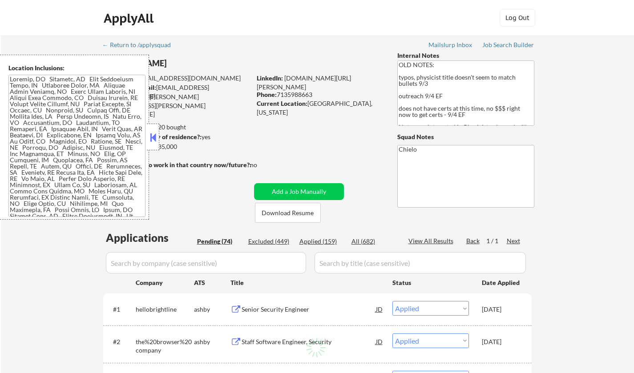
select select ""pending""
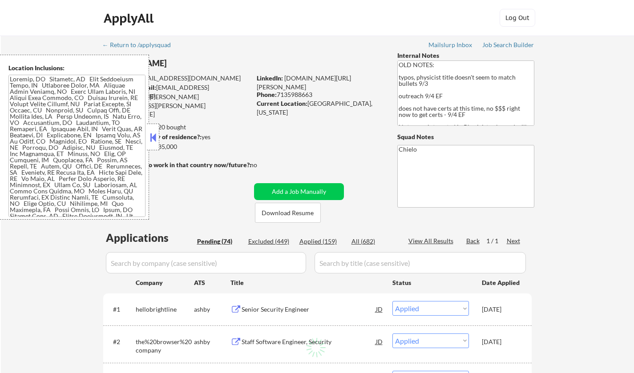
select select ""pending""
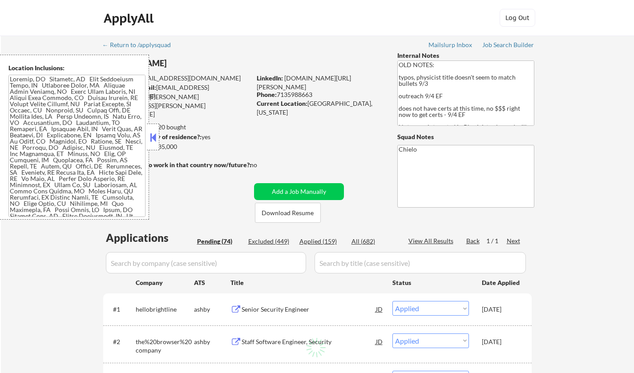
select select ""pending""
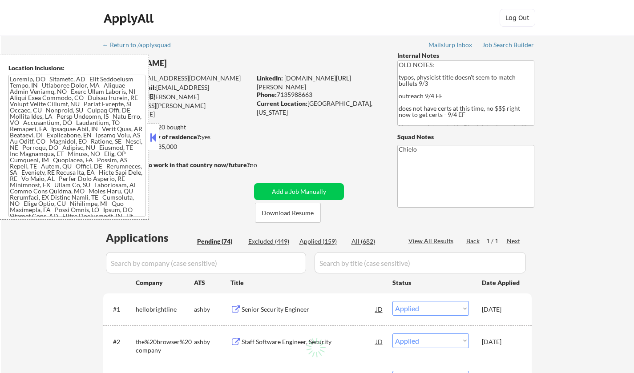
select select ""pending""
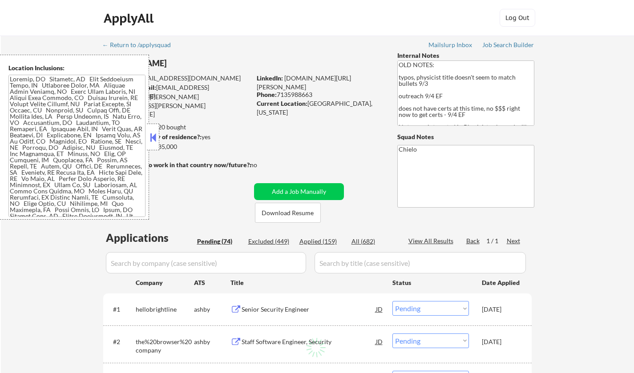
select select ""pending""
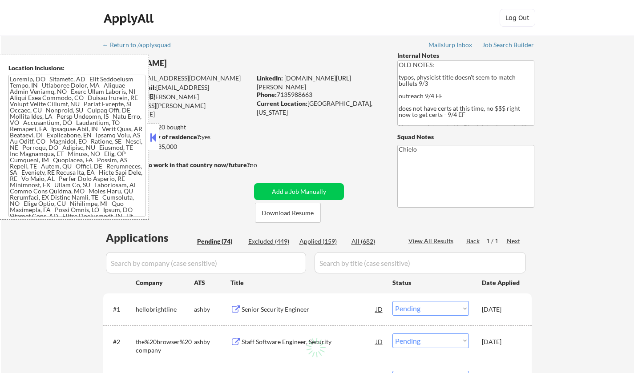
select select ""pending""
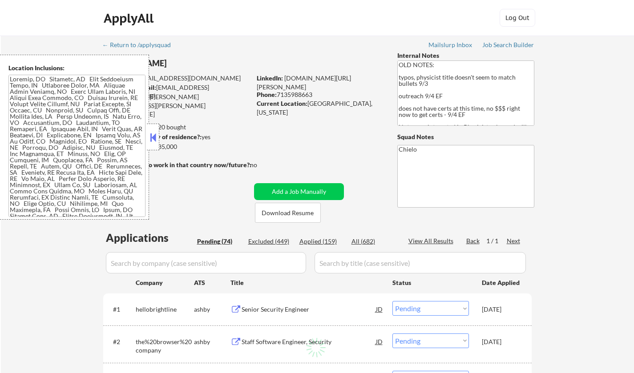
select select ""pending""
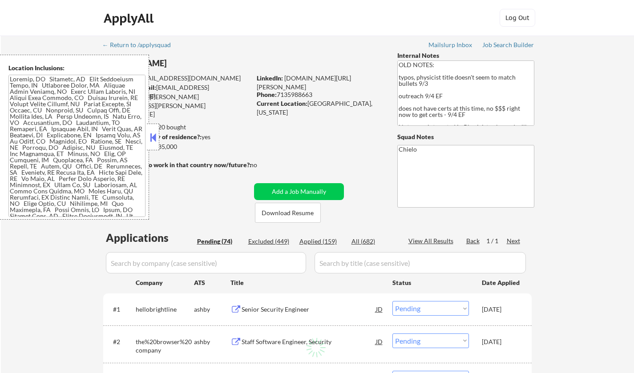
select select ""pending""
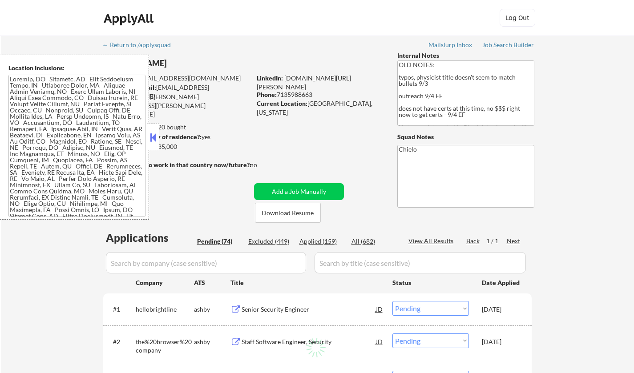
select select ""pending""
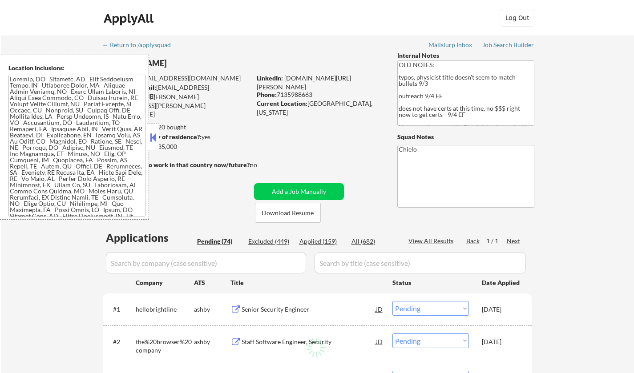
select select ""pending""
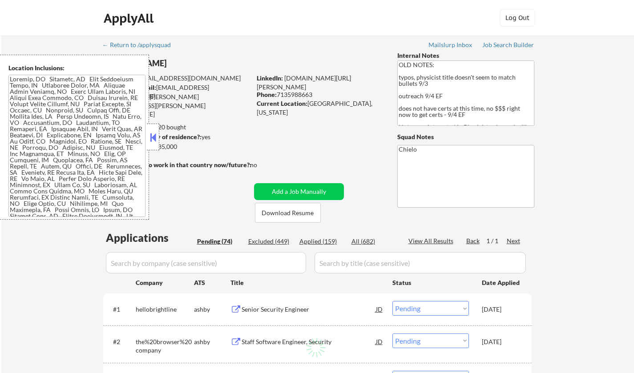
select select ""pending""
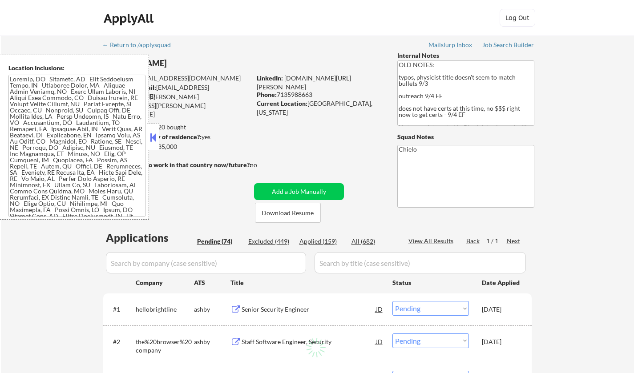
select select ""pending""
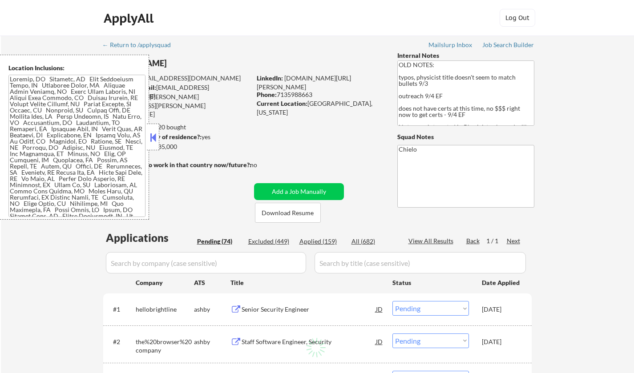
select select ""pending""
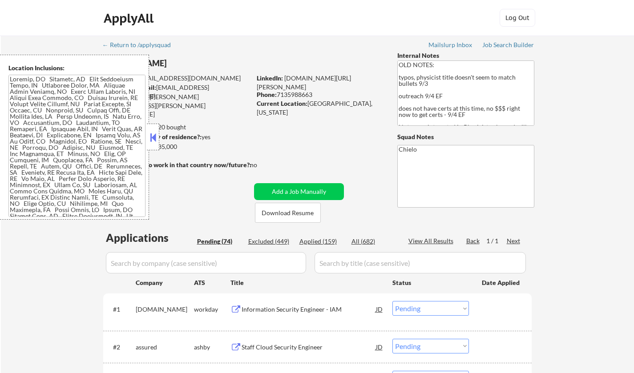
click at [156, 132] on button at bounding box center [153, 137] width 10 height 13
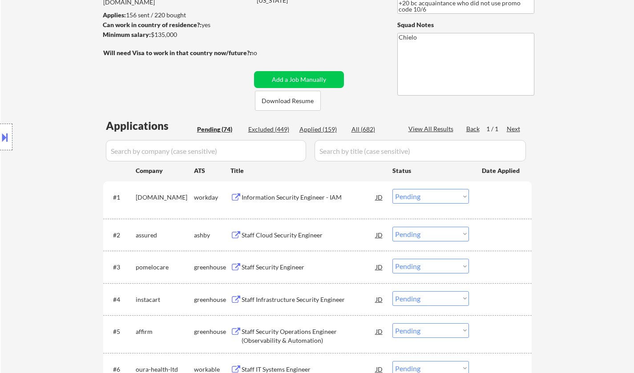
scroll to position [133, 0]
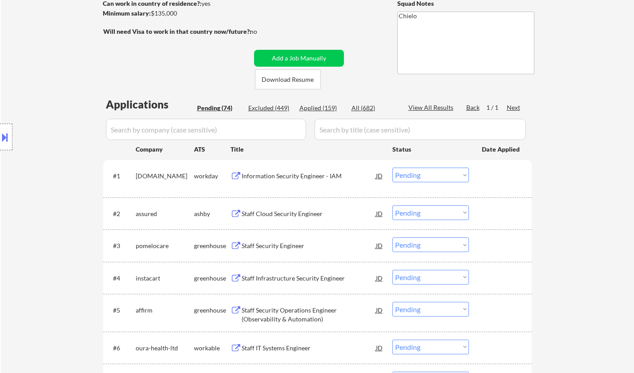
click at [286, 216] on div "Staff Cloud Security Engineer" at bounding box center [309, 214] width 134 height 9
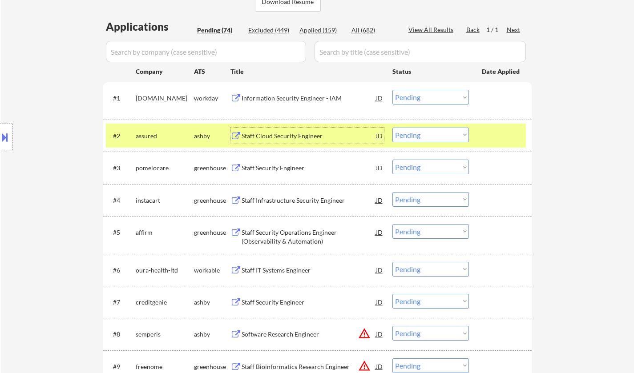
scroll to position [222, 0]
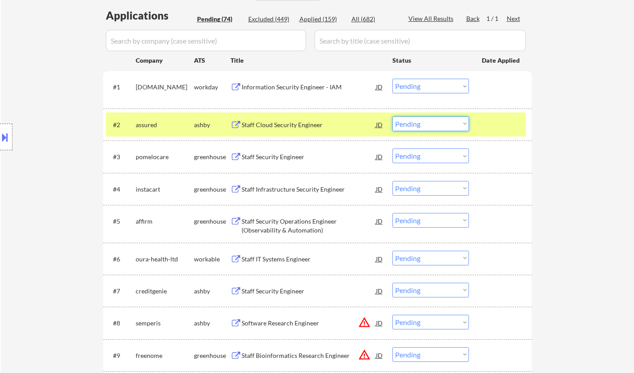
drag, startPoint x: 429, startPoint y: 124, endPoint x: 429, endPoint y: 131, distance: 6.7
click at [429, 124] on select "Choose an option... Pending Applied Excluded (Questions) Excluded (Expired) Exc…" at bounding box center [430, 124] width 77 height 15
click at [392, 117] on select "Choose an option... Pending Applied Excluded (Questions) Excluded (Expired) Exc…" at bounding box center [430, 124] width 77 height 15
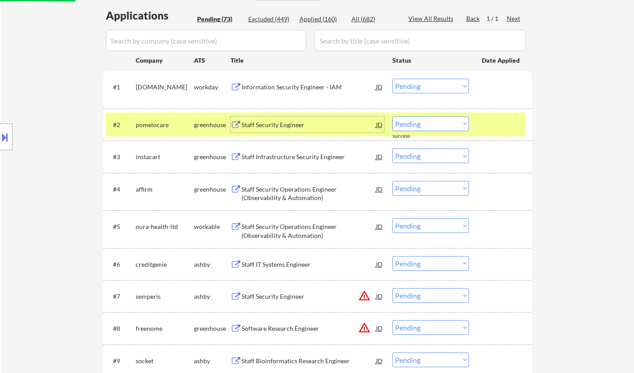
click at [286, 125] on div "Staff Security Engineer" at bounding box center [309, 125] width 134 height 9
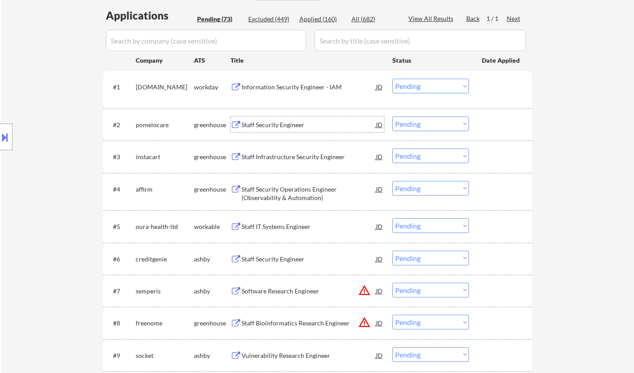
drag, startPoint x: 422, startPoint y: 124, endPoint x: 427, endPoint y: 130, distance: 8.3
click at [422, 124] on select "Choose an option... Pending Applied Excluded (Questions) Excluded (Expired) Exc…" at bounding box center [430, 124] width 77 height 15
click at [392, 117] on select "Choose an option... Pending Applied Excluded (Questions) Excluded (Expired) Exc…" at bounding box center [430, 124] width 77 height 15
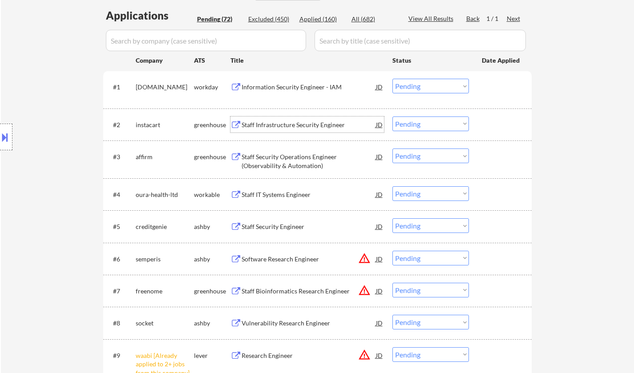
click at [283, 121] on div "Staff Infrastructure Security Engineer" at bounding box center [309, 125] width 134 height 9
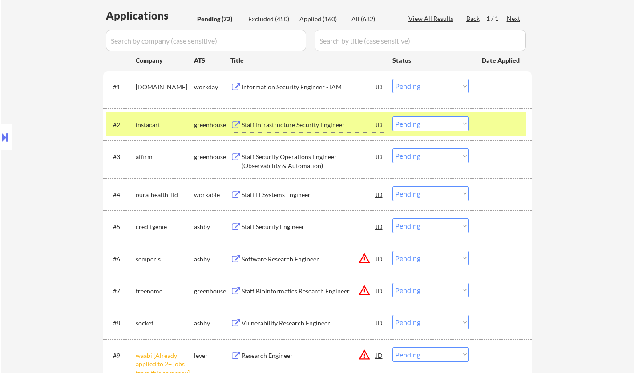
click at [421, 123] on select "Choose an option... Pending Applied Excluded (Questions) Excluded (Expired) Exc…" at bounding box center [430, 124] width 77 height 15
click at [392, 117] on select "Choose an option... Pending Applied Excluded (Questions) Excluded (Expired) Exc…" at bounding box center [430, 124] width 77 height 15
select select ""pending""
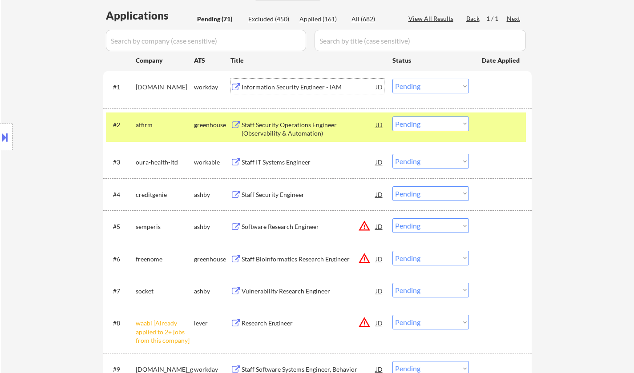
click at [300, 88] on div "Information Security Engineer - IAM" at bounding box center [309, 87] width 134 height 9
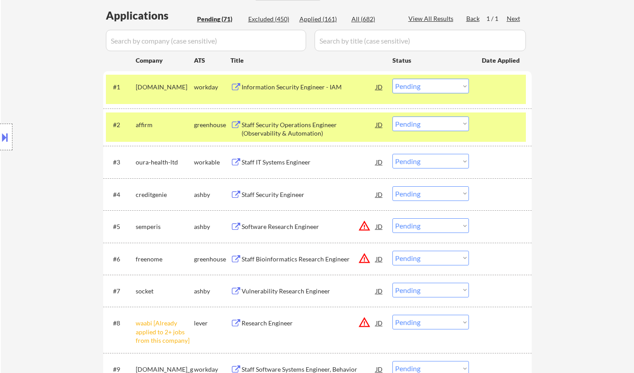
click at [5, 134] on button at bounding box center [5, 137] width 10 height 15
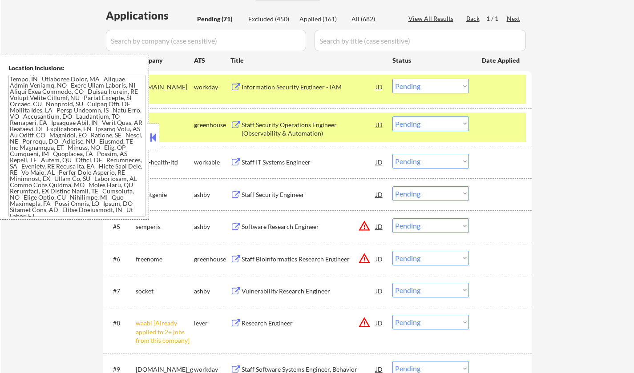
scroll to position [10, 0]
click at [156, 132] on button at bounding box center [153, 137] width 10 height 13
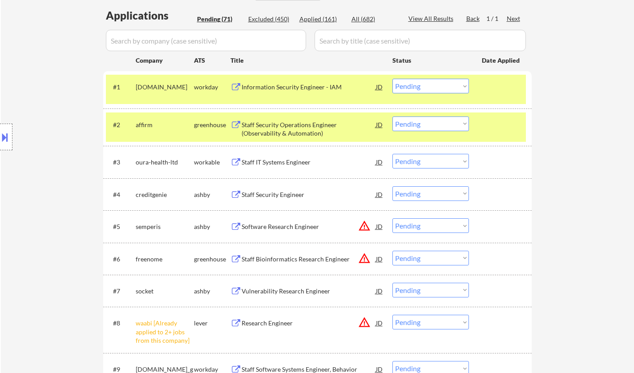
click at [428, 86] on select "Choose an option... Pending Applied Excluded (Questions) Excluded (Expired) Exc…" at bounding box center [430, 86] width 77 height 15
click at [392, 79] on select "Choose an option... Pending Applied Excluded (Questions) Excluded (Expired) Exc…" at bounding box center [430, 86] width 77 height 15
select select ""pending""
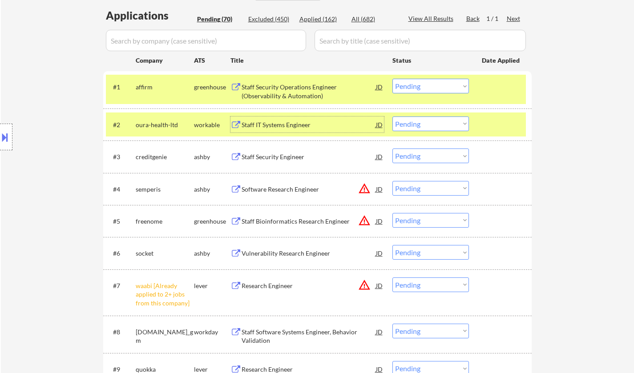
click at [267, 120] on div "Staff IT Systems Engineer" at bounding box center [309, 125] width 134 height 16
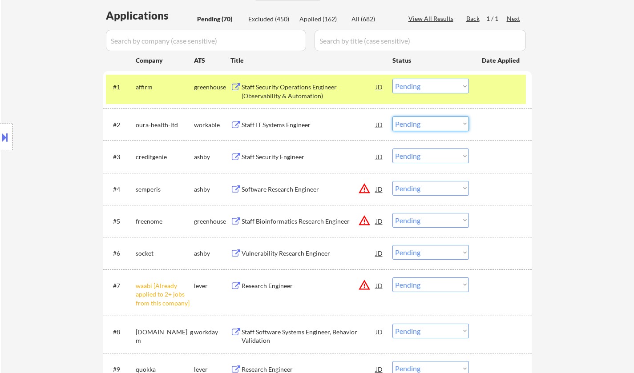
drag, startPoint x: 418, startPoint y: 120, endPoint x: 418, endPoint y: 129, distance: 9.3
click at [418, 120] on select "Choose an option... Pending Applied Excluded (Questions) Excluded (Expired) Exc…" at bounding box center [430, 124] width 77 height 15
click at [392, 117] on select "Choose an option... Pending Applied Excluded (Questions) Excluded (Expired) Exc…" at bounding box center [430, 124] width 77 height 15
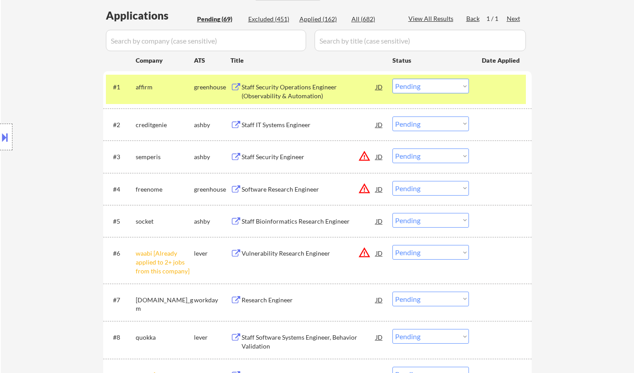
click at [281, 125] on div "Staff IT Systems Engineer" at bounding box center [309, 125] width 134 height 9
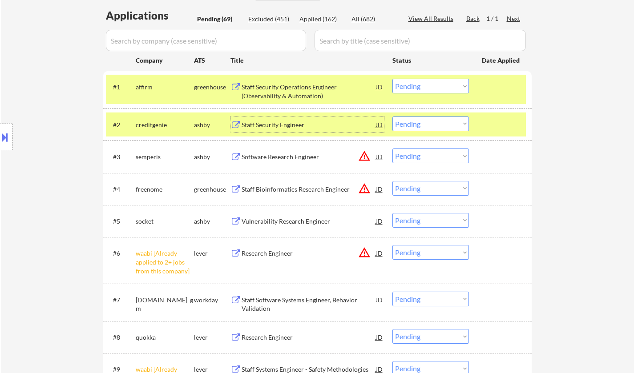
click at [440, 128] on select "Choose an option... Pending Applied Excluded (Questions) Excluded (Expired) Exc…" at bounding box center [430, 124] width 77 height 15
click at [392, 117] on select "Choose an option... Pending Applied Excluded (Questions) Excluded (Expired) Exc…" at bounding box center [430, 124] width 77 height 15
click at [381, 156] on div "JD" at bounding box center [379, 157] width 9 height 16
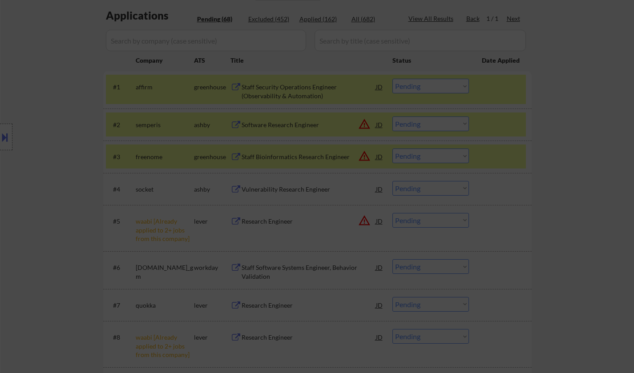
click at [379, 127] on span "Cancer is relentless. This is why Freenome is building the clinical, economic, …" at bounding box center [313, 139] width 190 height 36
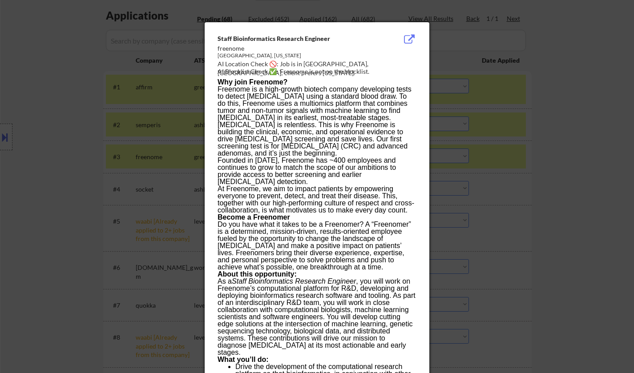
click at [534, 261] on div at bounding box center [317, 186] width 634 height 373
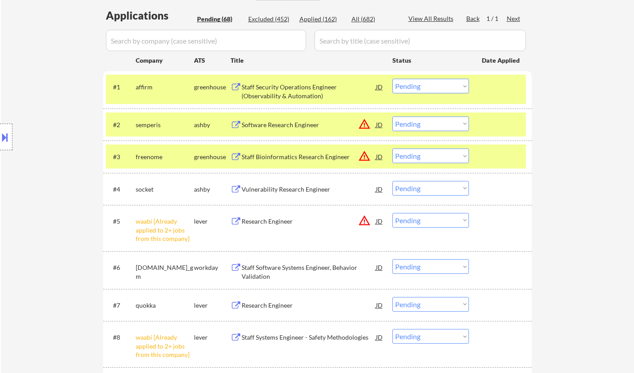
click at [432, 126] on select "Choose an option... Pending Applied Excluded (Questions) Excluded (Expired) Exc…" at bounding box center [430, 124] width 77 height 15
click at [392, 117] on select "Choose an option... Pending Applied Excluded (Questions) Excluded (Expired) Exc…" at bounding box center [430, 124] width 77 height 15
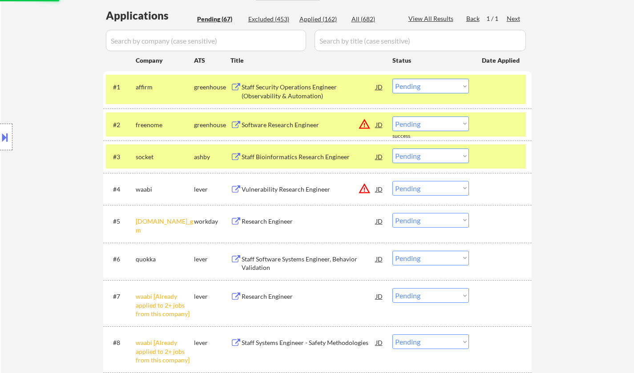
click at [8, 137] on button at bounding box center [5, 137] width 10 height 15
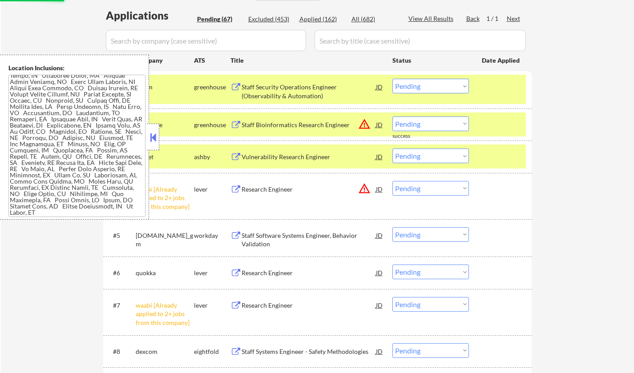
click at [148, 140] on div at bounding box center [153, 137] width 12 height 27
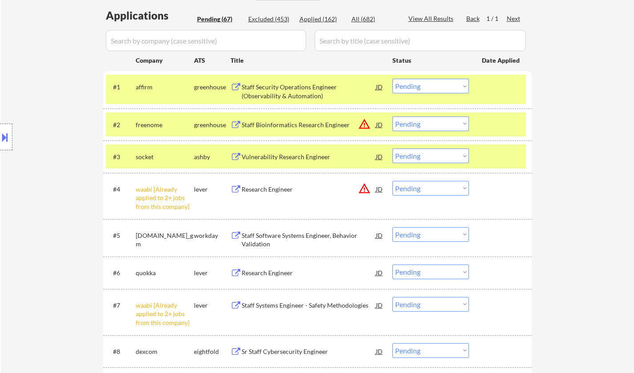
click at [380, 125] on div "JD" at bounding box center [379, 125] width 9 height 16
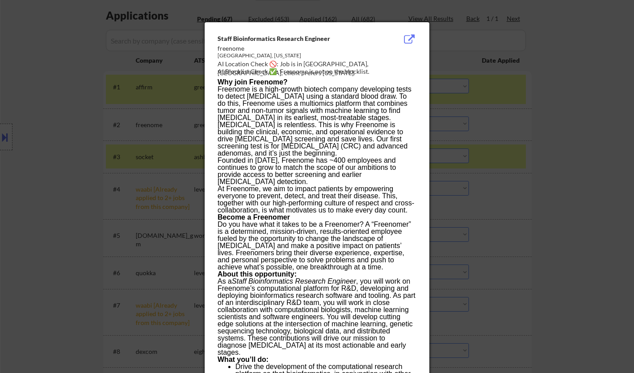
click at [457, 162] on div at bounding box center [317, 186] width 634 height 373
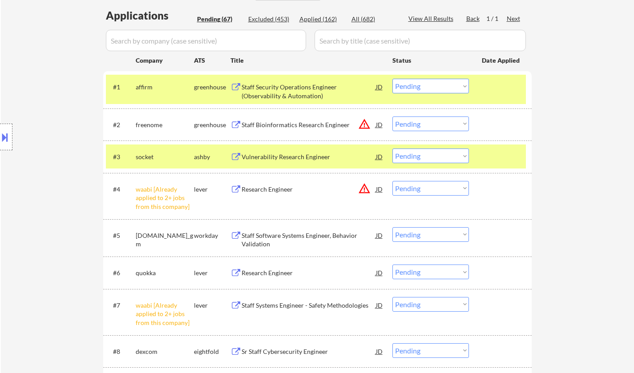
click at [437, 128] on select "Choose an option... Pending Applied Excluded (Questions) Excluded (Expired) Exc…" at bounding box center [430, 124] width 77 height 15
click at [392, 117] on select "Choose an option... Pending Applied Excluded (Questions) Excluded (Expired) Exc…" at bounding box center [430, 124] width 77 height 15
select select ""pending""
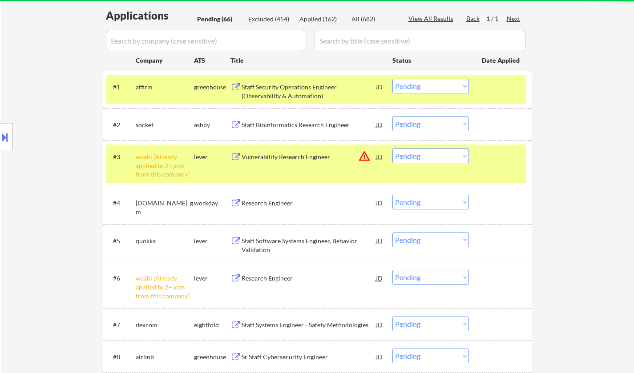
click at [420, 157] on select "Choose an option... Pending Applied Excluded (Questions) Excluded (Expired) Exc…" at bounding box center [430, 156] width 77 height 15
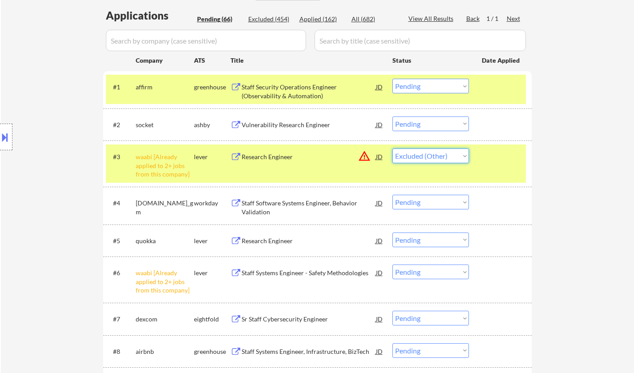
click at [392, 149] on select "Choose an option... Pending Applied Excluded (Questions) Excluded (Expired) Exc…" at bounding box center [430, 156] width 77 height 15
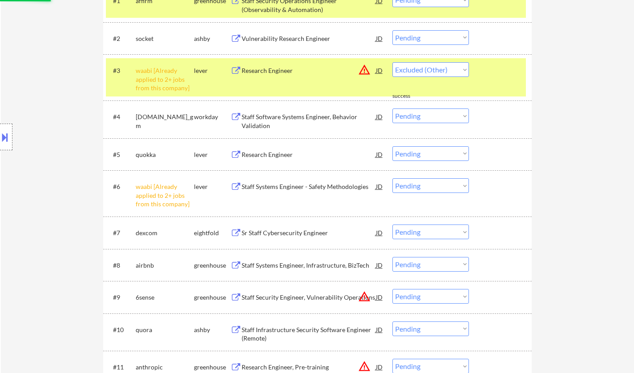
select select ""pending""
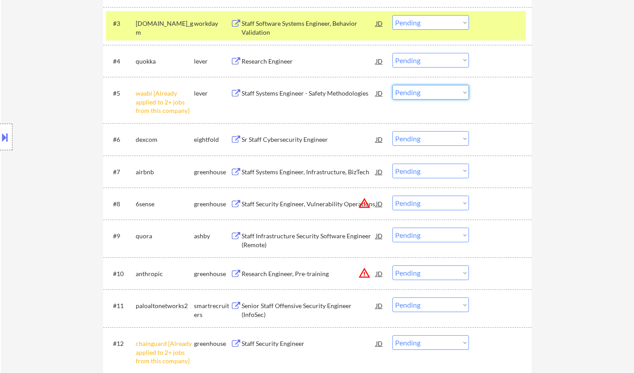
click at [422, 98] on select "Choose an option... Pending Applied Excluded (Questions) Excluded (Expired) Exc…" at bounding box center [430, 92] width 77 height 15
click at [392, 85] on select "Choose an option... Pending Applied Excluded (Questions) Excluded (Expired) Exc…" at bounding box center [430, 92] width 77 height 15
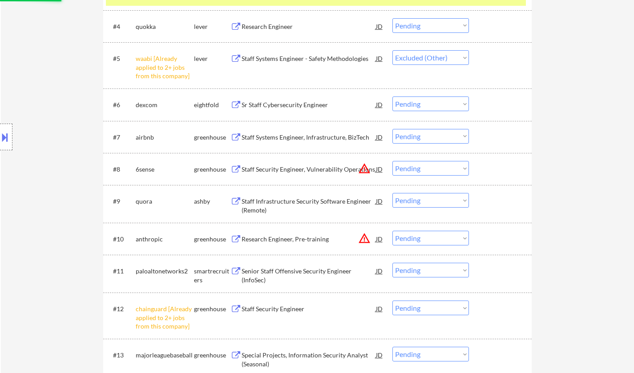
scroll to position [445, 0]
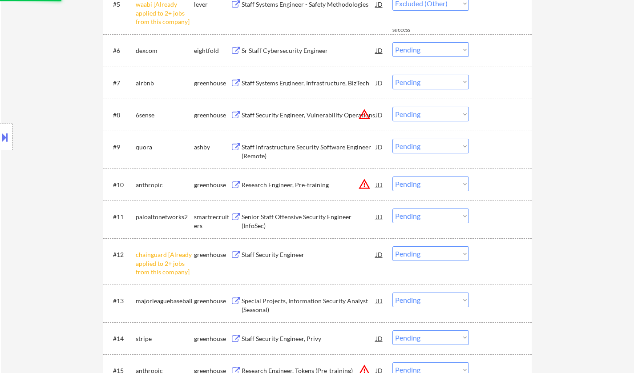
select select ""pending""
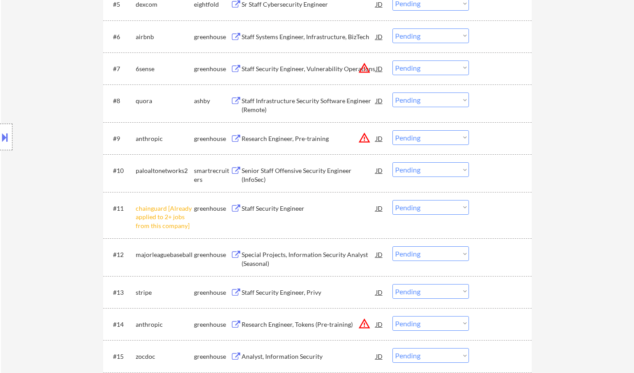
click at [377, 69] on div "JD" at bounding box center [379, 69] width 9 height 16
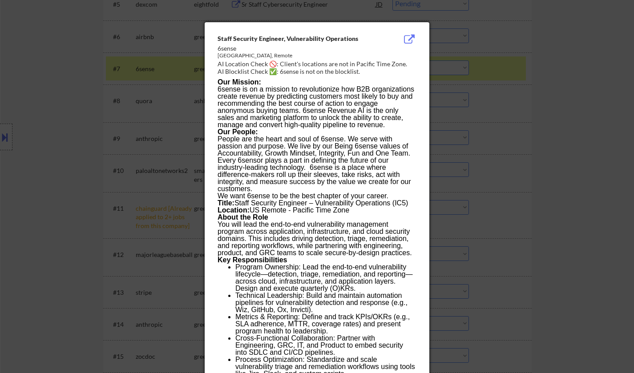
click at [487, 182] on div at bounding box center [317, 186] width 634 height 373
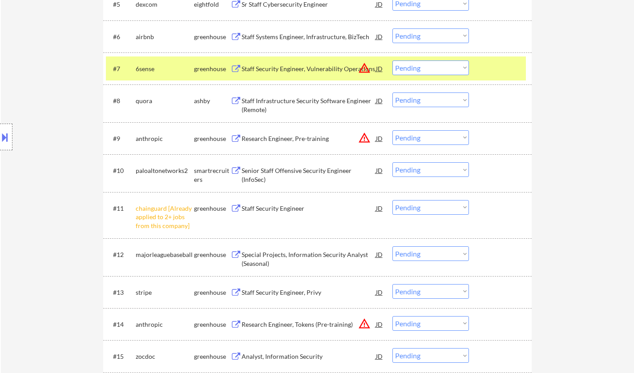
click at [380, 69] on div "JD" at bounding box center [379, 69] width 9 height 16
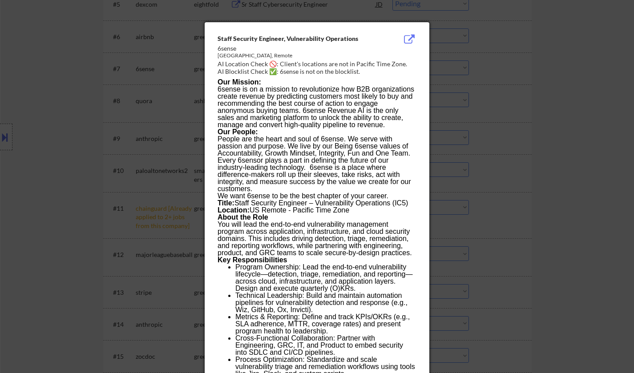
click at [516, 184] on div at bounding box center [317, 186] width 634 height 373
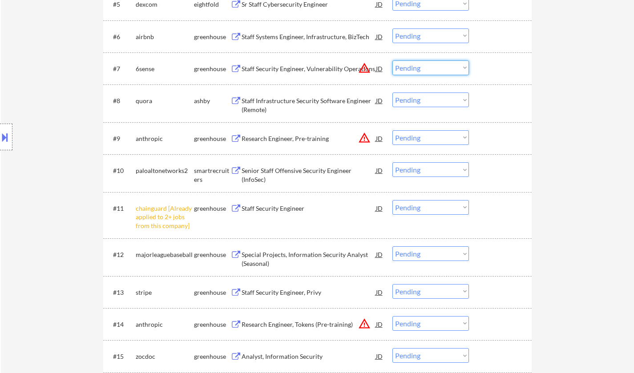
click at [417, 66] on select "Choose an option... Pending Applied Excluded (Questions) Excluded (Expired) Exc…" at bounding box center [430, 68] width 77 height 15
click at [296, 62] on div "Staff Security Engineer, Vulnerability Operations" at bounding box center [309, 69] width 134 height 16
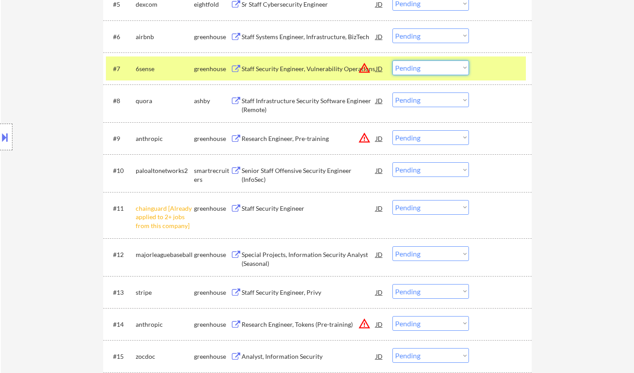
drag, startPoint x: 417, startPoint y: 65, endPoint x: 419, endPoint y: 72, distance: 7.8
click at [417, 65] on select "Choose an option... Pending Applied Excluded (Questions) Excluded (Expired) Exc…" at bounding box center [430, 68] width 77 height 15
click at [392, 61] on select "Choose an option... Pending Applied Excluded (Questions) Excluded (Expired) Exc…" at bounding box center [430, 68] width 77 height 15
select select ""pending""
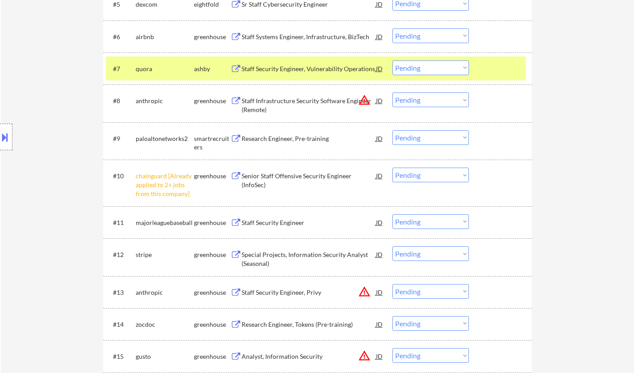
drag, startPoint x: 416, startPoint y: 181, endPoint x: 419, endPoint y: 186, distance: 5.6
click at [416, 181] on select "Choose an option... Pending Applied Excluded (Questions) Excluded (Expired) Exc…" at bounding box center [430, 175] width 77 height 15
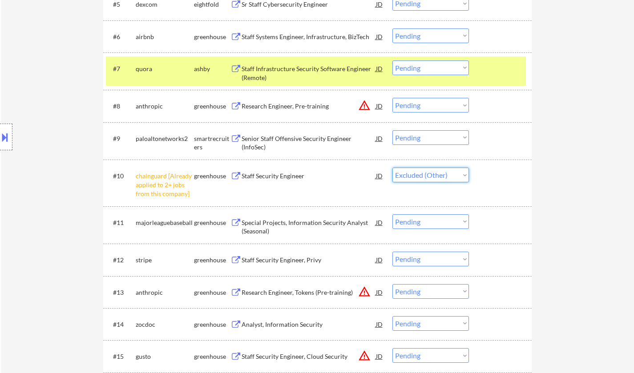
click at [392, 168] on select "Choose an option... Pending Applied Excluded (Questions) Excluded (Expired) Exc…" at bounding box center [430, 175] width 77 height 15
select select ""pending""
click at [381, 106] on div "JD" at bounding box center [379, 106] width 9 height 16
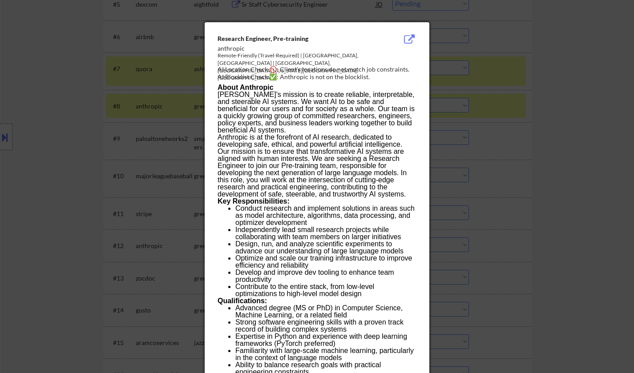
click at [610, 209] on div at bounding box center [317, 186] width 634 height 373
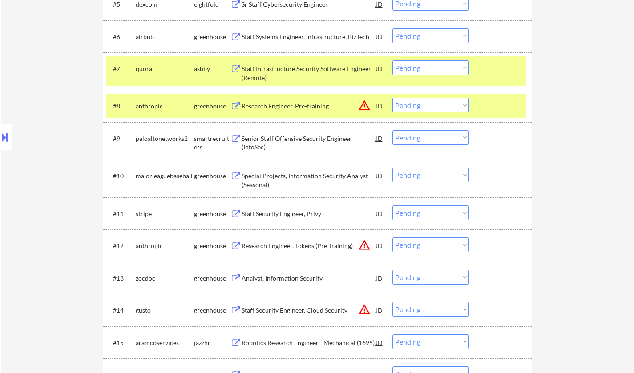
click at [430, 104] on select "Choose an option... Pending Applied Excluded (Questions) Excluded (Expired) Exc…" at bounding box center [430, 105] width 77 height 15
click at [392, 98] on select "Choose an option... Pending Applied Excluded (Questions) Excluded (Expired) Exc…" at bounding box center [430, 105] width 77 height 15
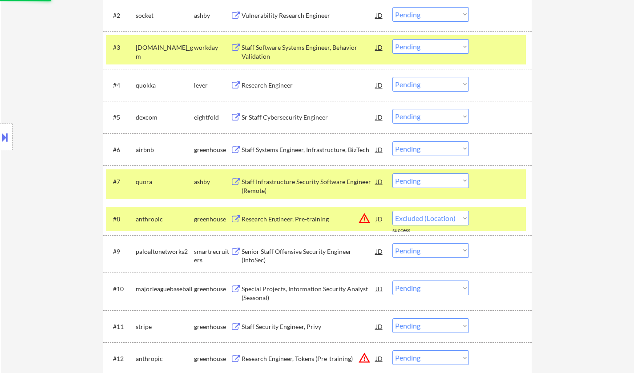
scroll to position [311, 0]
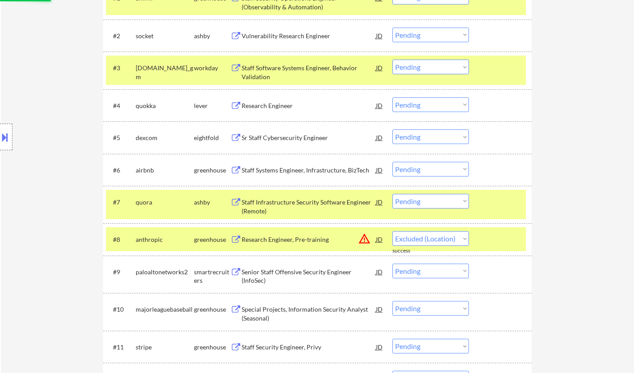
select select ""pending""
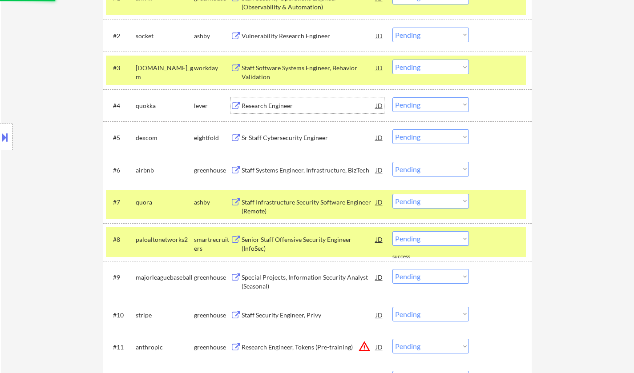
click at [278, 108] on div "Research Engineer" at bounding box center [309, 105] width 134 height 9
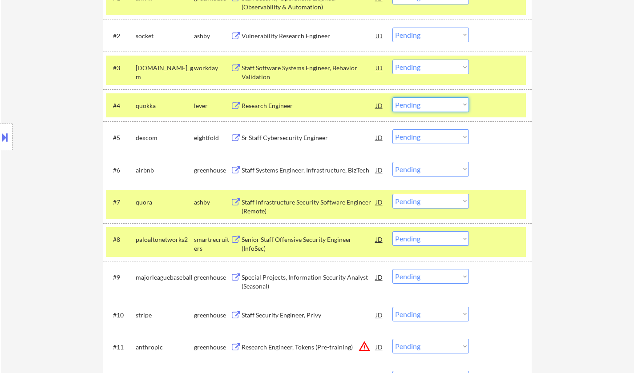
click at [423, 105] on select "Choose an option... Pending Applied Excluded (Questions) Excluded (Expired) Exc…" at bounding box center [430, 104] width 77 height 15
click at [392, 97] on select "Choose an option... Pending Applied Excluded (Questions) Excluded (Expired) Exc…" at bounding box center [430, 104] width 77 height 15
select select ""pending""
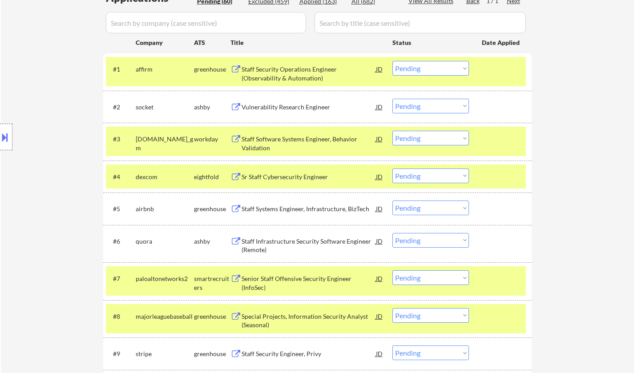
scroll to position [222, 0]
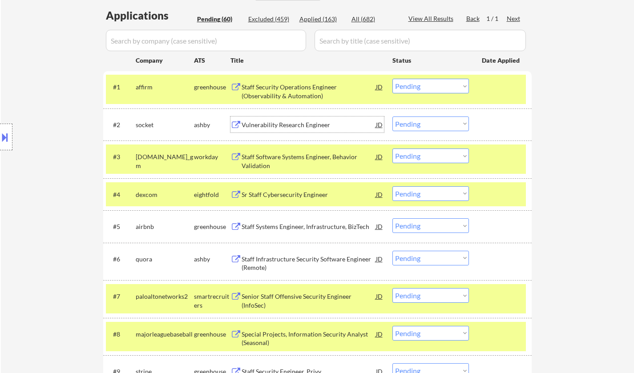
click at [292, 125] on div "Vulnerability Research Engineer" at bounding box center [309, 125] width 134 height 9
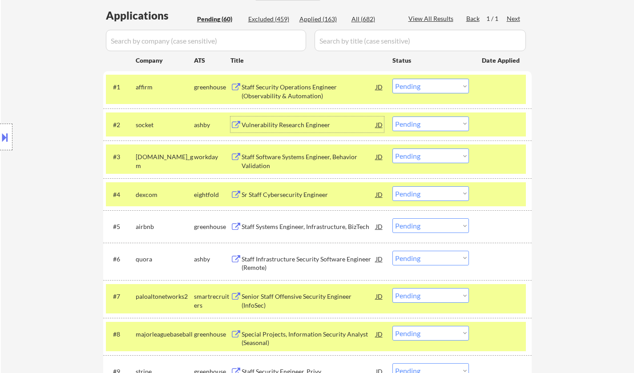
drag, startPoint x: 425, startPoint y: 122, endPoint x: 431, endPoint y: 129, distance: 8.8
click at [426, 122] on select "Choose an option... Pending Applied Excluded (Questions) Excluded (Expired) Exc…" at bounding box center [430, 124] width 77 height 15
click at [392, 117] on select "Choose an option... Pending Applied Excluded (Questions) Excluded (Expired) Exc…" at bounding box center [430, 124] width 77 height 15
select select ""pending""
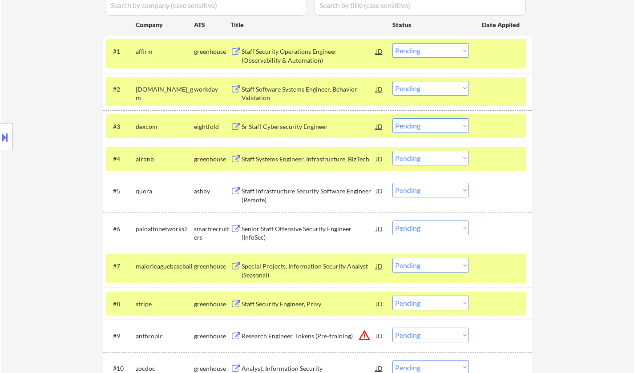
scroll to position [267, 0]
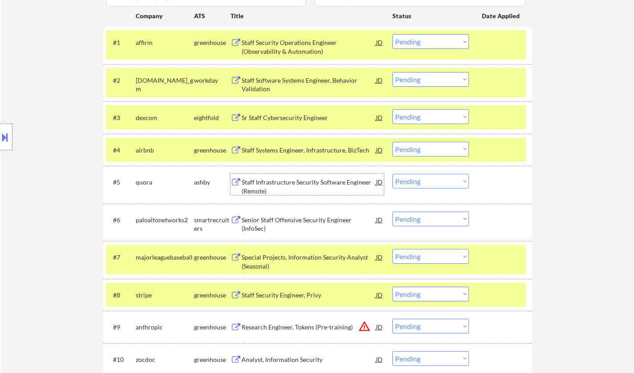
click at [301, 178] on div "Staff Infrastructure Security Software Engineer (Remote)" at bounding box center [309, 184] width 134 height 21
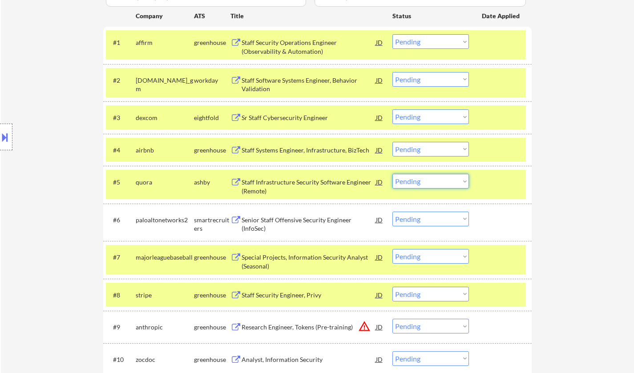
drag, startPoint x: 442, startPoint y: 180, endPoint x: 440, endPoint y: 185, distance: 5.4
click at [442, 180] on select "Choose an option... Pending Applied Excluded (Questions) Excluded (Expired) Exc…" at bounding box center [430, 181] width 77 height 15
click at [392, 174] on select "Choose an option... Pending Applied Excluded (Questions) Excluded (Expired) Exc…" at bounding box center [430, 181] width 77 height 15
select select ""pending""
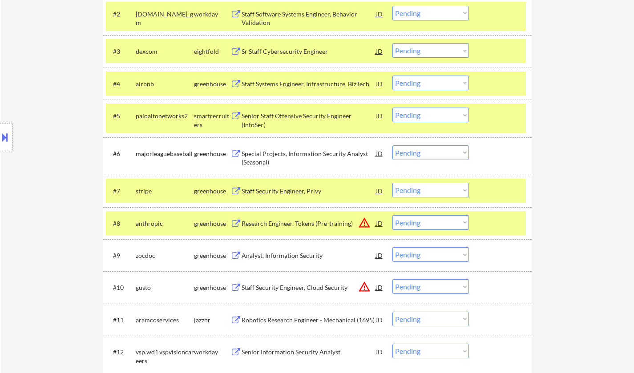
scroll to position [356, 0]
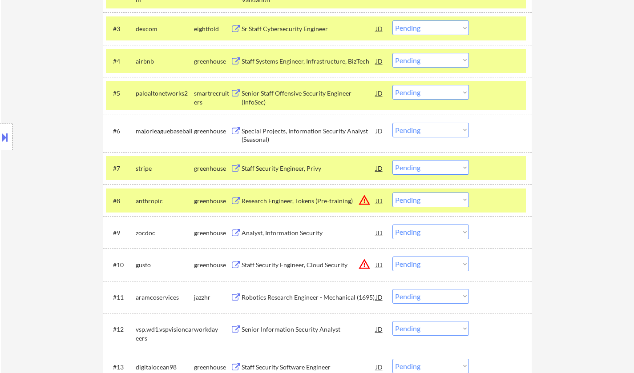
click at [284, 231] on div "Analyst, Information Security" at bounding box center [309, 233] width 134 height 9
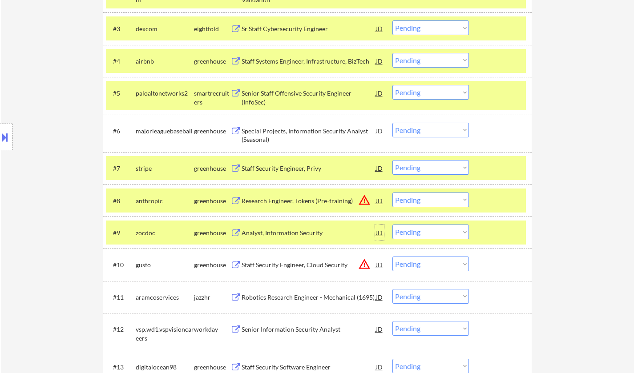
click at [382, 231] on div "JD" at bounding box center [379, 233] width 9 height 16
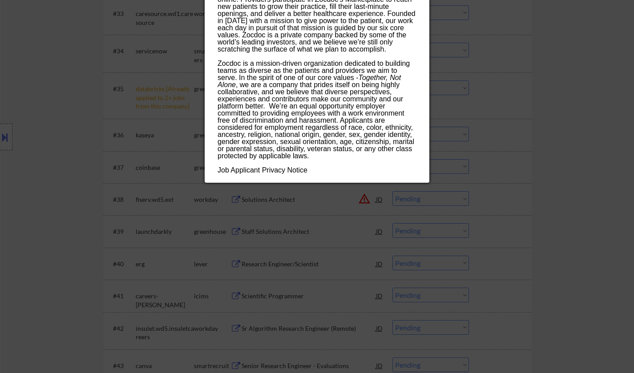
scroll to position [1468, 0]
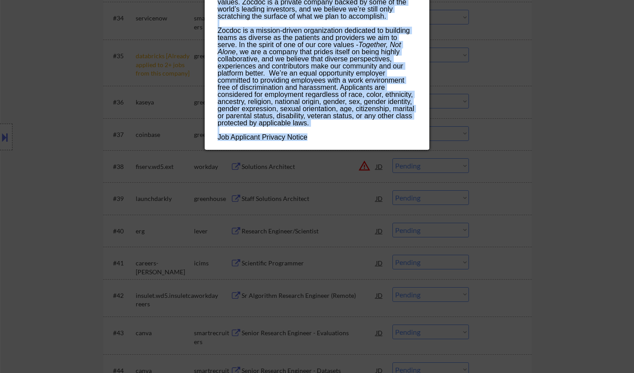
drag, startPoint x: 218, startPoint y: 40, endPoint x: 285, endPoint y: 96, distance: 87.1
copy div "Analyst, Information Security zocdoc New York, NY, United States; USA Remote AI…"
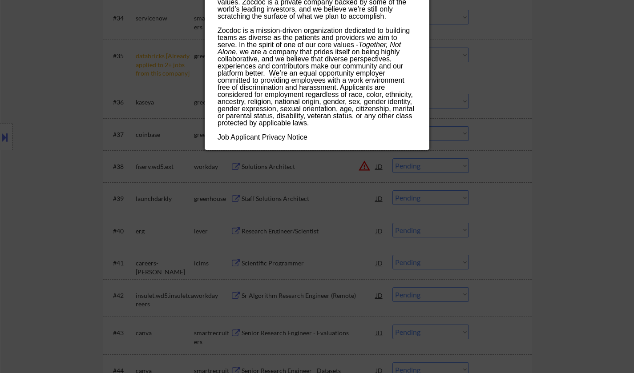
click at [94, 133] on div at bounding box center [317, 186] width 634 height 373
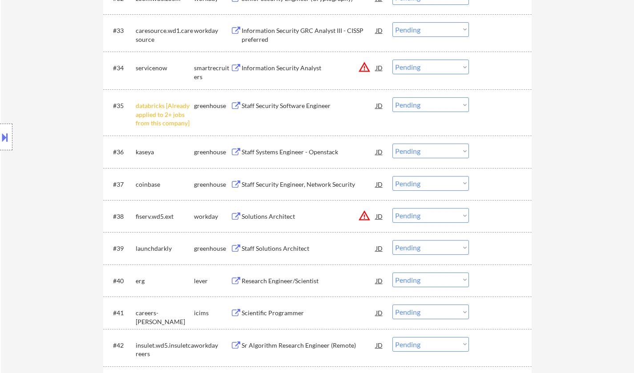
scroll to position [1379, 0]
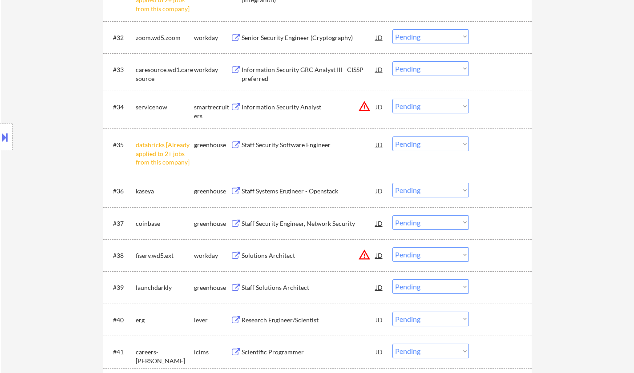
click at [420, 144] on select "Choose an option... Pending Applied Excluded (Questions) Excluded (Expired) Exc…" at bounding box center [430, 144] width 77 height 15
click at [392, 137] on select "Choose an option... Pending Applied Excluded (Questions) Excluded (Expired) Exc…" at bounding box center [430, 144] width 77 height 15
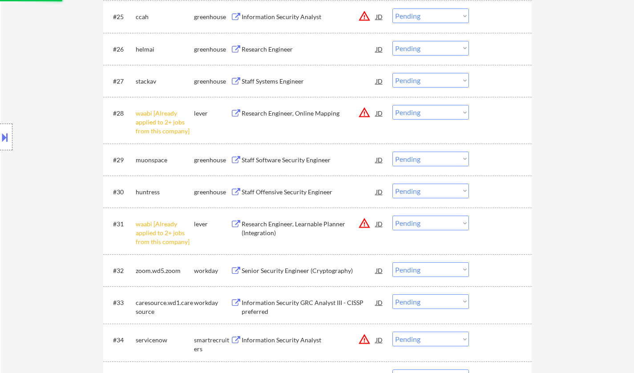
scroll to position [1068, 0]
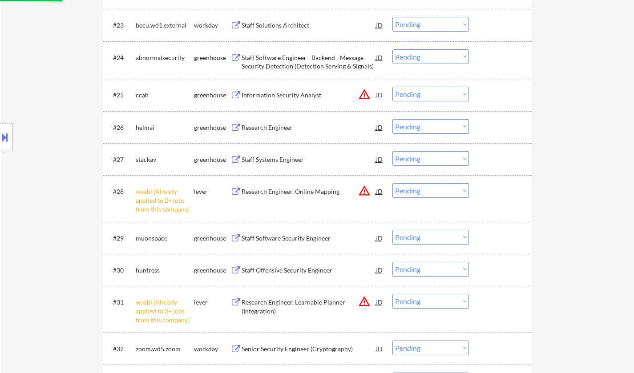
select select ""pending""
click at [436, 193] on select "Choose an option... Pending Applied Excluded (Questions) Excluded (Expired) Exc…" at bounding box center [430, 190] width 77 height 15
click at [392, 183] on select "Choose an option... Pending Applied Excluded (Questions) Excluded (Expired) Exc…" at bounding box center [430, 190] width 77 height 15
select select ""pending""
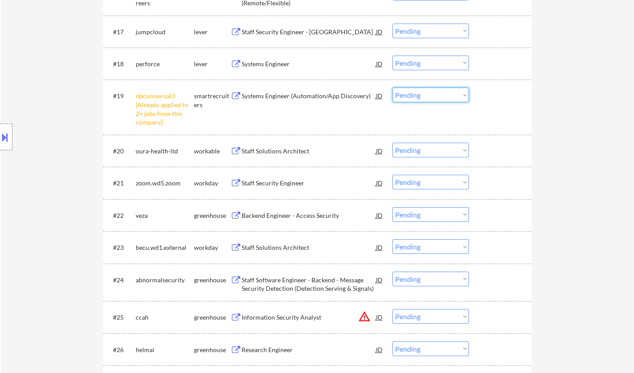
click at [434, 91] on select "Choose an option... Pending Applied Excluded (Questions) Excluded (Expired) Exc…" at bounding box center [430, 95] width 77 height 15
click at [392, 88] on select "Choose an option... Pending Applied Excluded (Questions) Excluded (Expired) Exc…" at bounding box center [430, 95] width 77 height 15
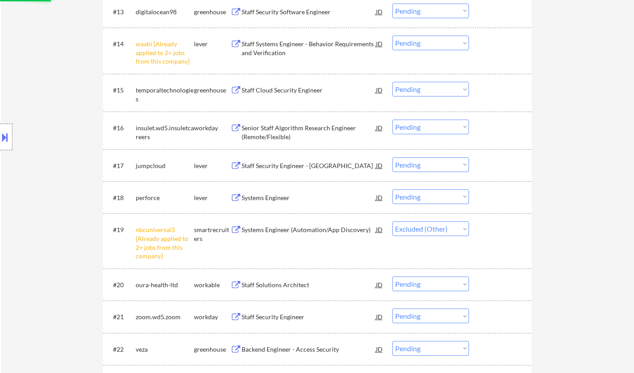
scroll to position [623, 0]
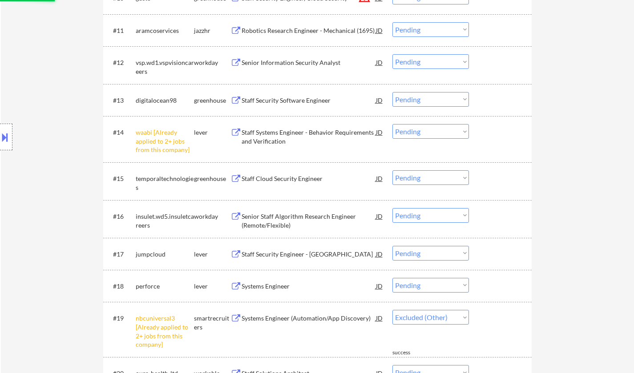
select select ""pending""
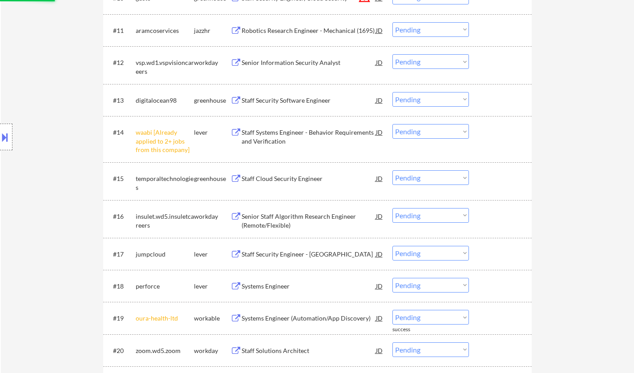
click at [438, 131] on select "Choose an option... Pending Applied Excluded (Questions) Excluded (Expired) Exc…" at bounding box center [430, 131] width 77 height 15
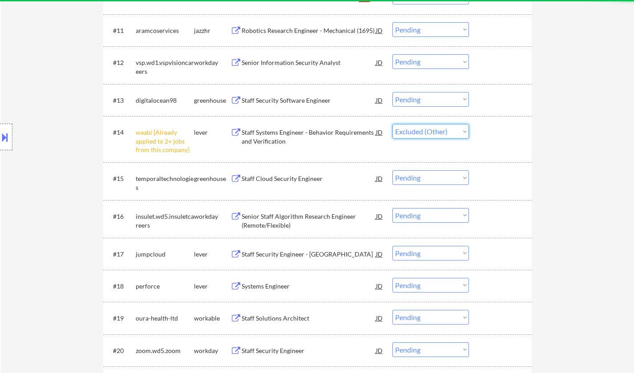
click at [392, 124] on select "Choose an option... Pending Applied Excluded (Questions) Excluded (Expired) Exc…" at bounding box center [430, 131] width 77 height 15
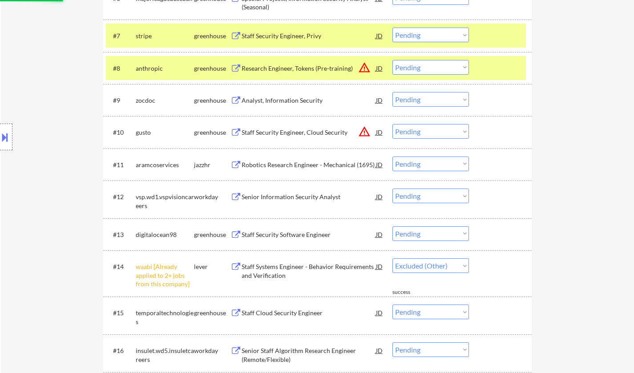
scroll to position [445, 0]
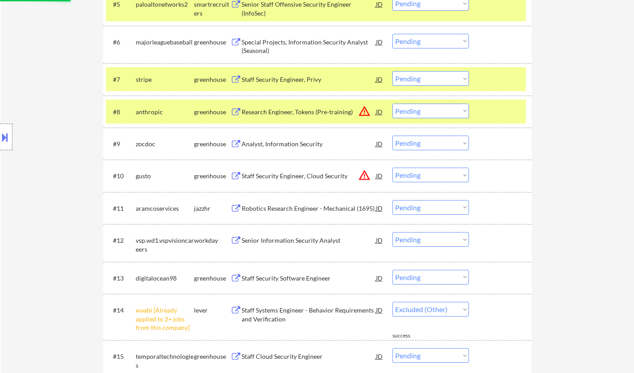
select select ""pending""
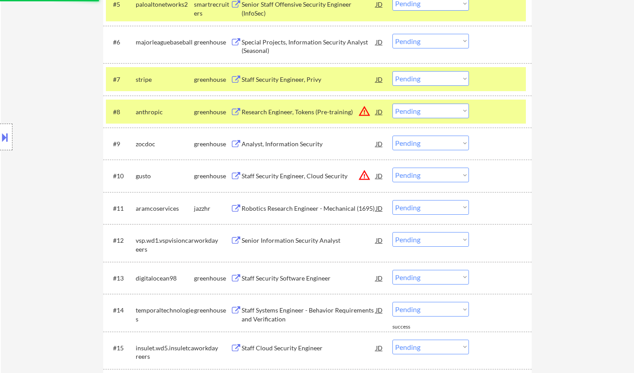
drag, startPoint x: 437, startPoint y: 139, endPoint x: 437, endPoint y: 148, distance: 8.9
click at [437, 139] on select "Choose an option... Pending Applied Excluded (Questions) Excluded (Expired) Exc…" at bounding box center [430, 143] width 77 height 15
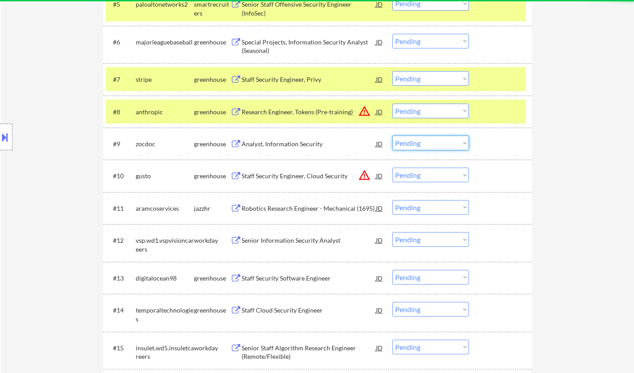
select select ""excluded__salary_""
click at [392, 136] on select "Choose an option... Pending Applied Excluded (Questions) Excluded (Expired) Exc…" at bounding box center [430, 143] width 77 height 15
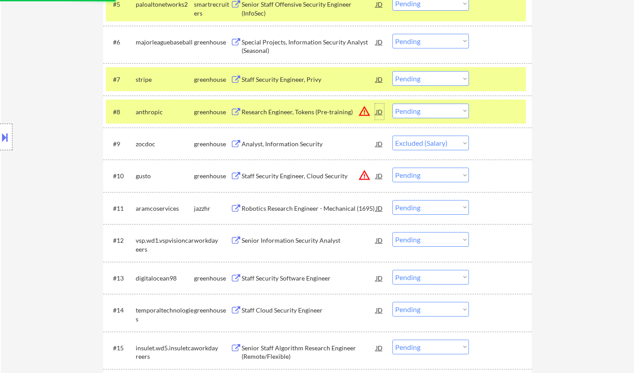
click at [378, 111] on div "JD" at bounding box center [379, 112] width 9 height 16
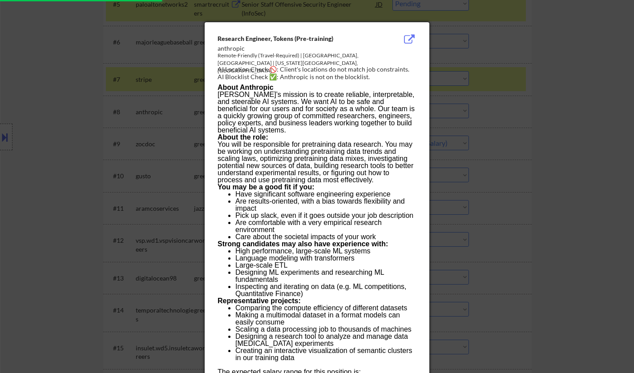
click at [496, 174] on div at bounding box center [317, 186] width 634 height 373
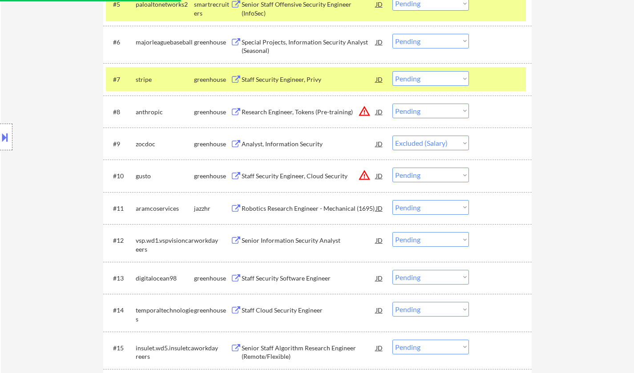
click at [444, 115] on select "Choose an option... Pending Applied Excluded (Questions) Excluded (Expired) Exc…" at bounding box center [430, 111] width 77 height 15
click at [392, 104] on select "Choose an option... Pending Applied Excluded (Questions) Excluded (Expired) Exc…" at bounding box center [430, 111] width 77 height 15
select select ""pending""
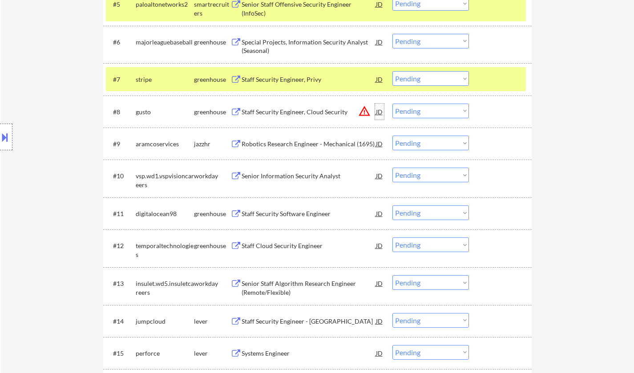
click at [379, 110] on div "JD" at bounding box center [379, 112] width 9 height 16
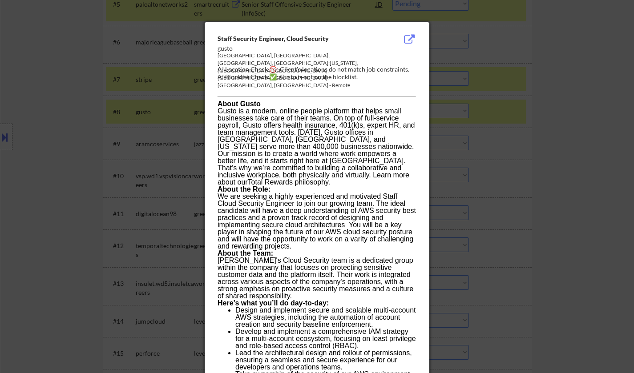
click at [463, 188] on div at bounding box center [317, 186] width 634 height 373
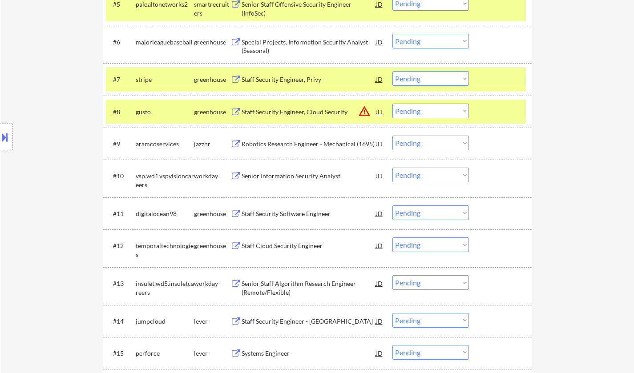
drag, startPoint x: 433, startPoint y: 109, endPoint x: 435, endPoint y: 114, distance: 5.9
click at [433, 109] on select "Choose an option... Pending Applied Excluded (Questions) Excluded (Expired) Exc…" at bounding box center [430, 111] width 77 height 15
click at [392, 104] on select "Choose an option... Pending Applied Excluded (Questions) Excluded (Expired) Exc…" at bounding box center [430, 111] width 77 height 15
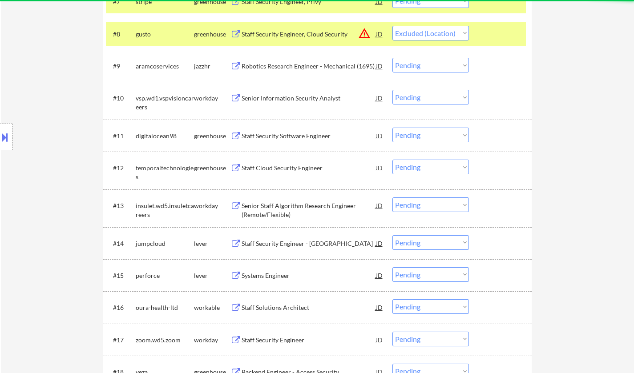
scroll to position [534, 0]
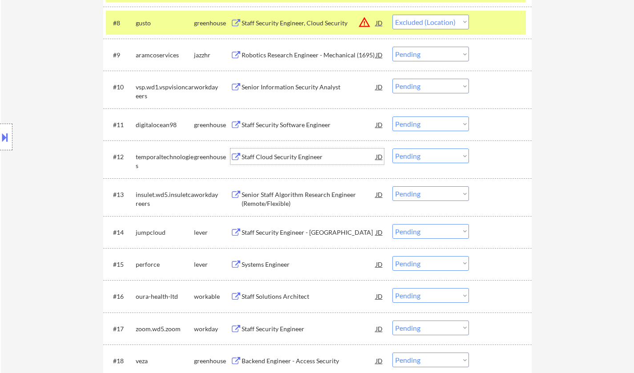
click at [283, 155] on div "Staff Cloud Security Engineer" at bounding box center [309, 157] width 134 height 9
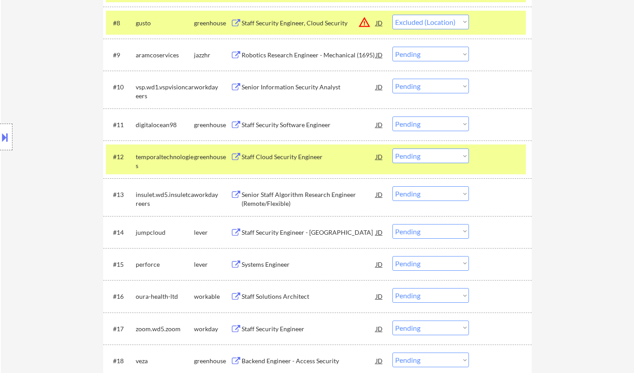
select select ""pending""
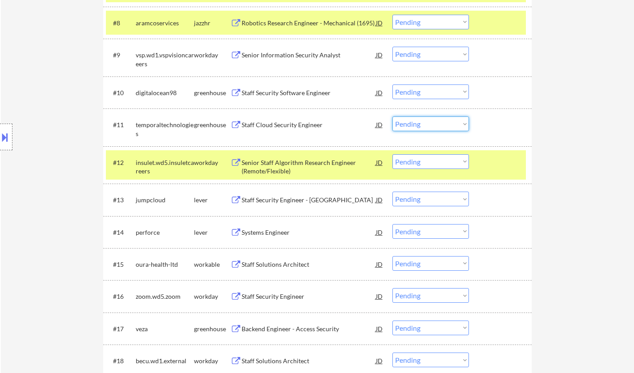
drag, startPoint x: 437, startPoint y: 124, endPoint x: 435, endPoint y: 130, distance: 7.0
click at [437, 124] on select "Choose an option... Pending Applied Excluded (Questions) Excluded (Expired) Exc…" at bounding box center [430, 124] width 77 height 15
click at [392, 117] on select "Choose an option... Pending Applied Excluded (Questions) Excluded (Expired) Exc…" at bounding box center [430, 124] width 77 height 15
select select ""pending""
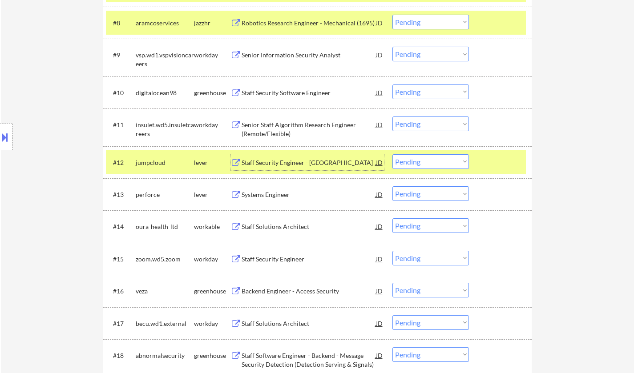
click at [265, 162] on div "Staff Security Engineer - United States" at bounding box center [309, 162] width 134 height 9
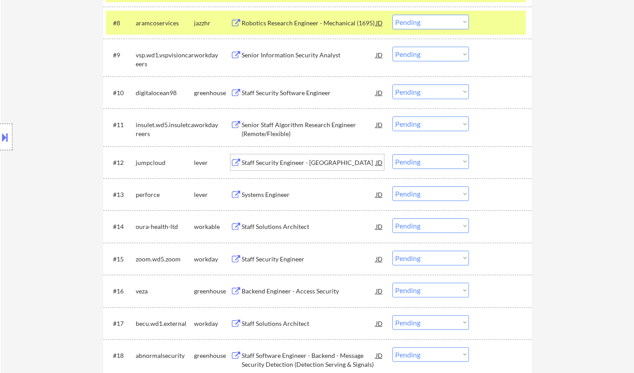
click at [411, 163] on select "Choose an option... Pending Applied Excluded (Questions) Excluded (Expired) Exc…" at bounding box center [430, 161] width 77 height 15
click at [392, 154] on select "Choose an option... Pending Applied Excluded (Questions) Excluded (Expired) Exc…" at bounding box center [430, 161] width 77 height 15
select select ""pending""
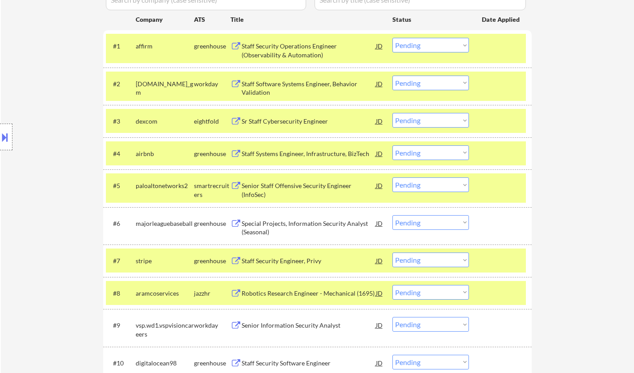
scroll to position [0, 0]
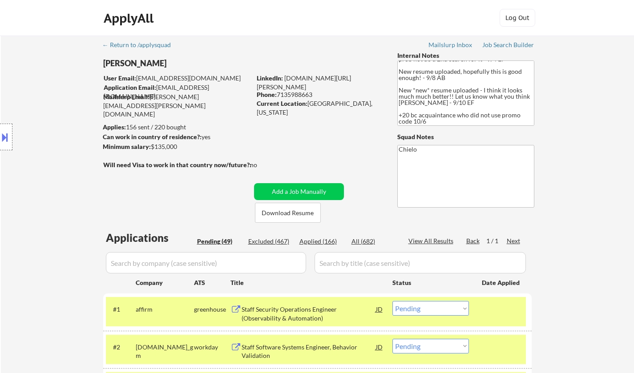
click at [317, 239] on div "Applied (166)" at bounding box center [321, 241] width 44 height 9
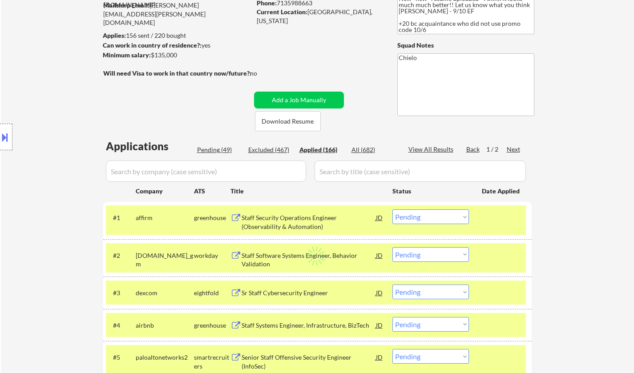
scroll to position [222, 0]
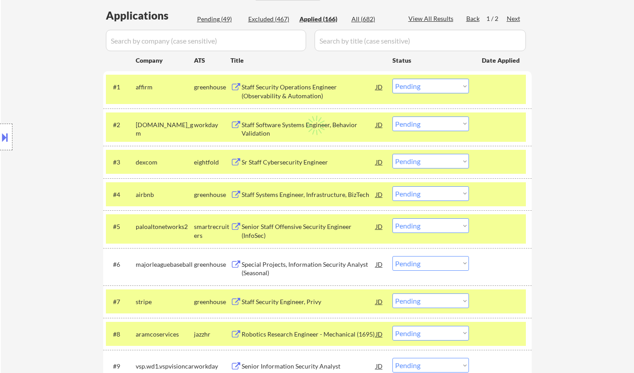
select select ""applied""
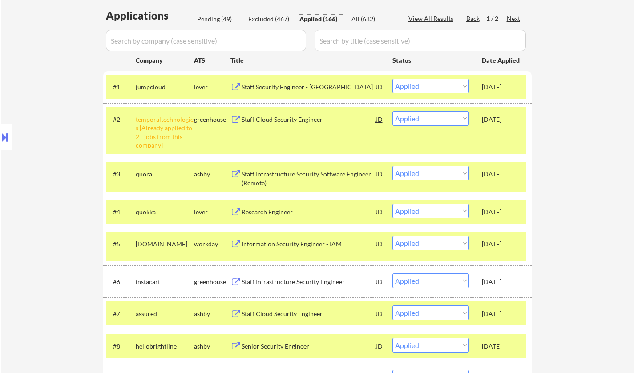
scroll to position [178, 0]
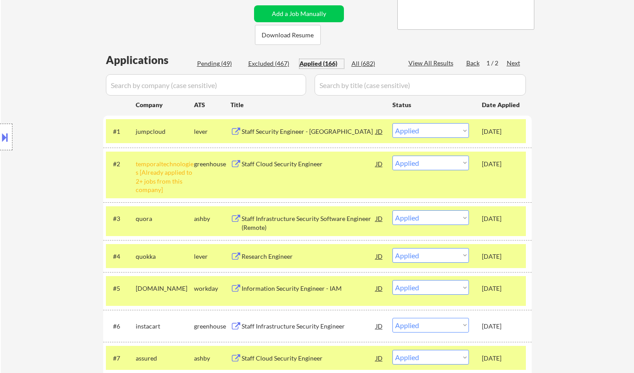
drag, startPoint x: 216, startPoint y: 62, endPoint x: 249, endPoint y: 114, distance: 61.8
click at [216, 61] on div "Pending (49)" at bounding box center [219, 63] width 44 height 9
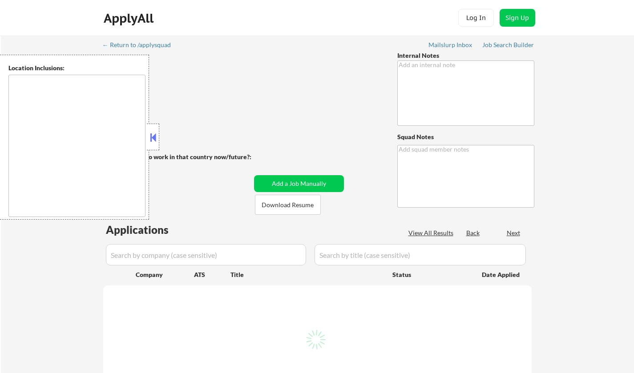
type textarea "🚨 MLHer is US on a visa (likely F1 bc student) UNDERGRAD STUDENT INTERN (2027 G…"
type textarea "Chielo AI answers: [URL][DOMAIN_NAME]"
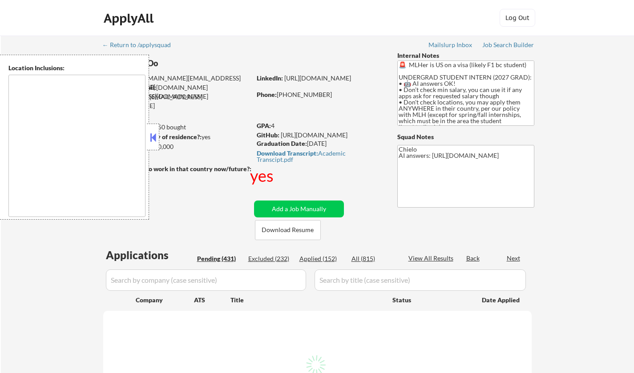
drag, startPoint x: 155, startPoint y: 130, endPoint x: 189, endPoint y: 203, distance: 79.8
click at [155, 130] on div at bounding box center [153, 137] width 12 height 27
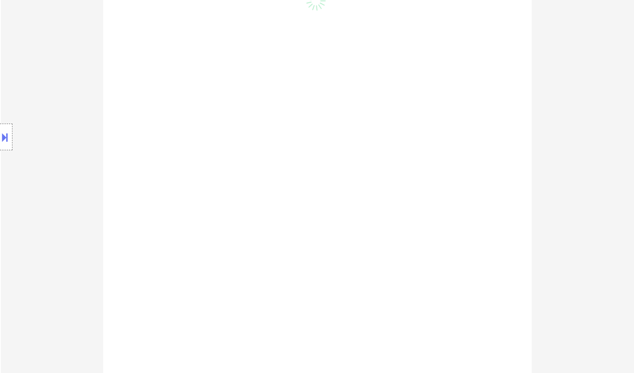
scroll to position [400, 0]
